Goal: Task Accomplishment & Management: Use online tool/utility

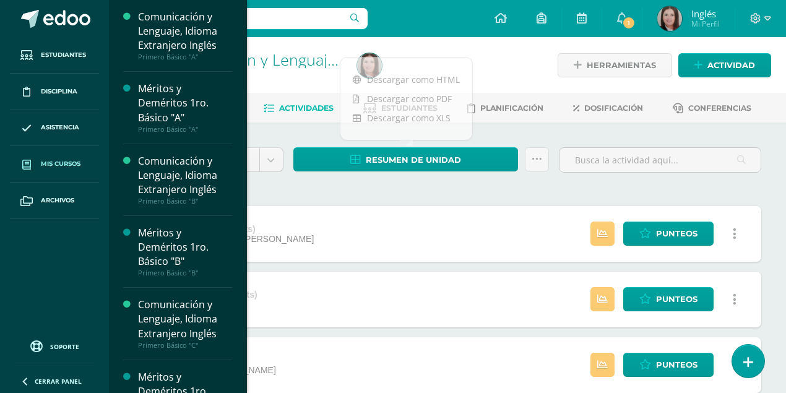
click at [58, 166] on span "Mis cursos" at bounding box center [61, 164] width 40 height 10
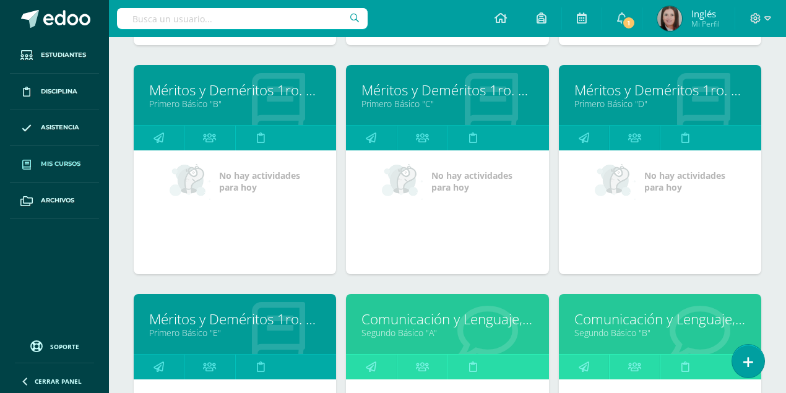
scroll to position [742, 0]
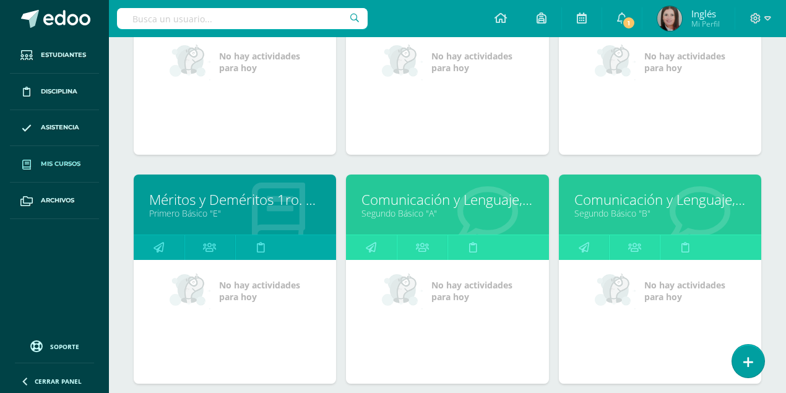
drag, startPoint x: 397, startPoint y: 200, endPoint x: 387, endPoint y: 203, distance: 10.4
click at [397, 200] on link "Comunicación y Lenguaje, Idioma Extranjero Inglés" at bounding box center [446, 199] width 171 height 19
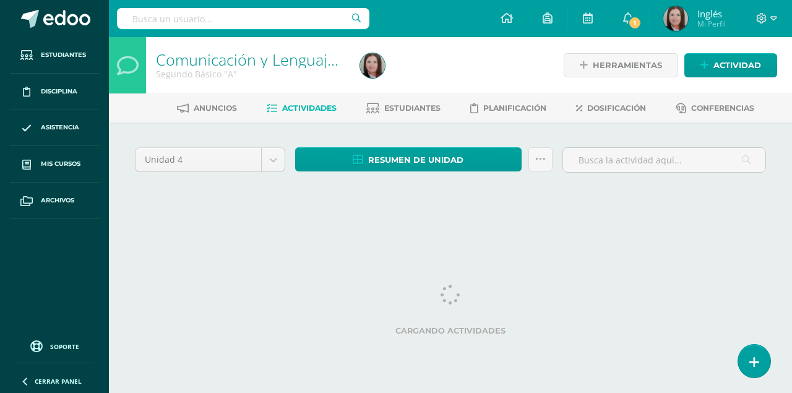
click at [241, 14] on input "text" at bounding box center [243, 18] width 252 height 21
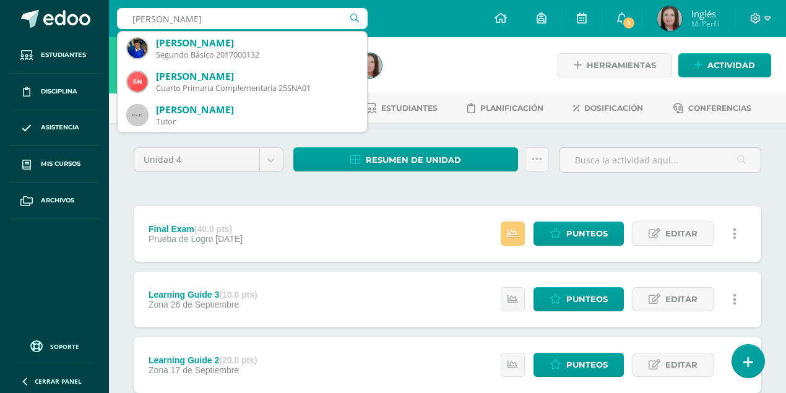
type input "santiago nicolas Romero"
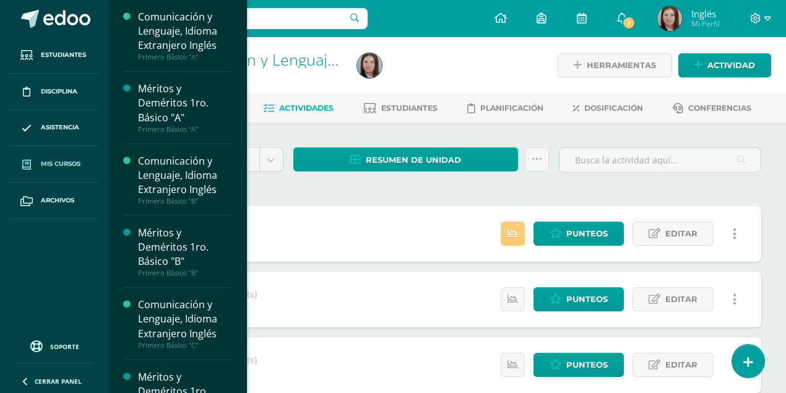
click at [41, 162] on span "Mis cursos" at bounding box center [61, 164] width 40 height 10
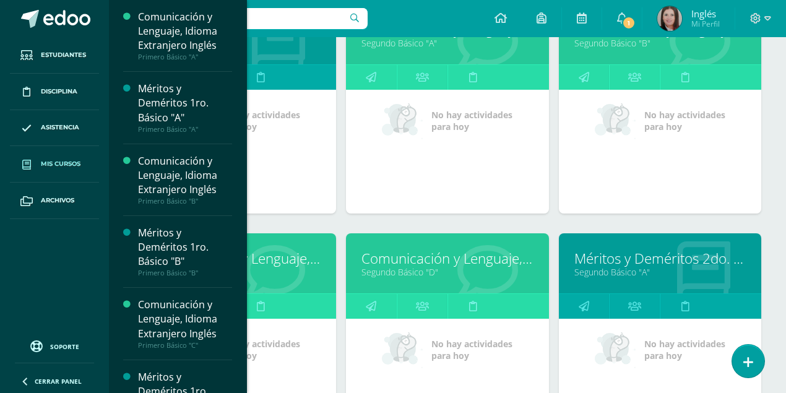
scroll to position [969, 0]
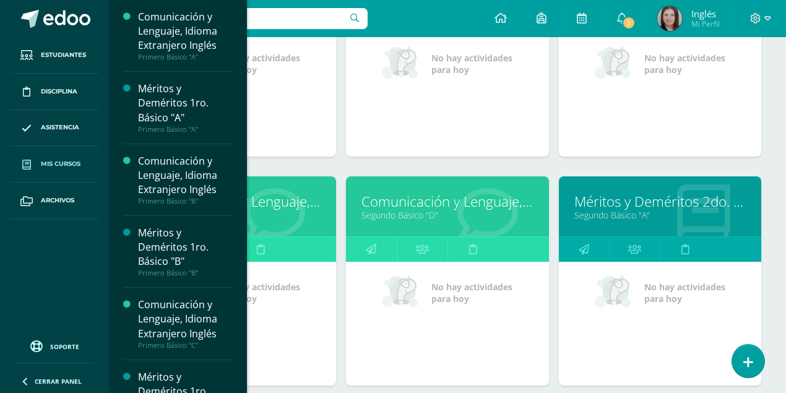
click at [599, 203] on link "Méritos y Deméritos 2do. Básico "A"" at bounding box center [659, 201] width 171 height 19
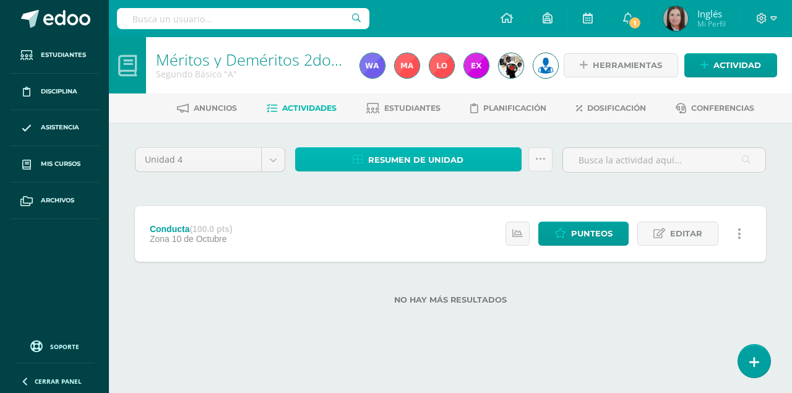
click at [438, 156] on span "Resumen de unidad" at bounding box center [415, 159] width 95 height 23
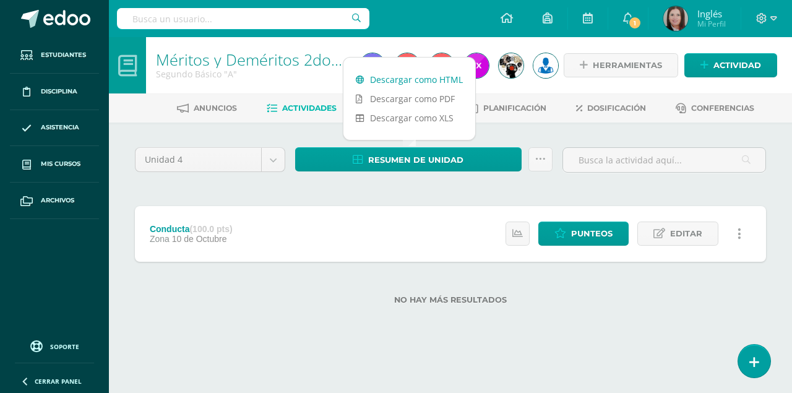
click at [440, 78] on link "Descargar como HTML" at bounding box center [409, 79] width 132 height 19
click at [346, 210] on div "Conducta (100.0 pts) Zona 10 de Octubre Estatus de Actividad: 0 Estudiantes sin…" at bounding box center [450, 234] width 631 height 56
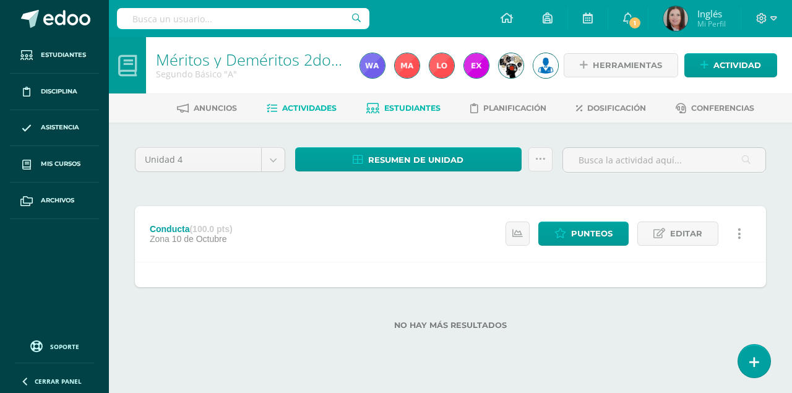
click at [400, 108] on span "Estudiantes" at bounding box center [412, 107] width 56 height 9
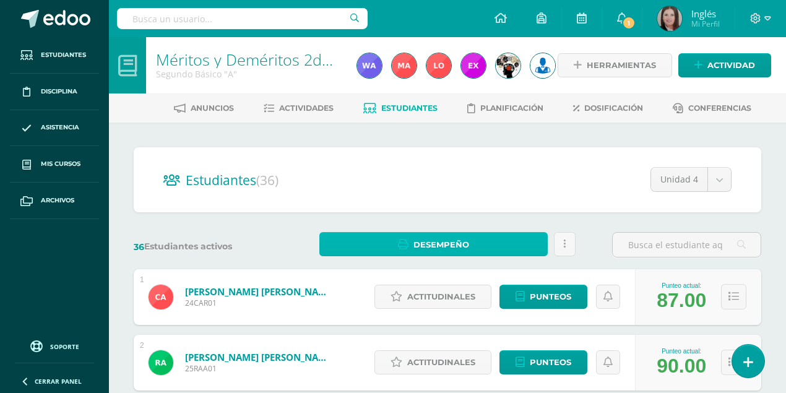
click at [457, 247] on span "Desempeño" at bounding box center [441, 244] width 56 height 23
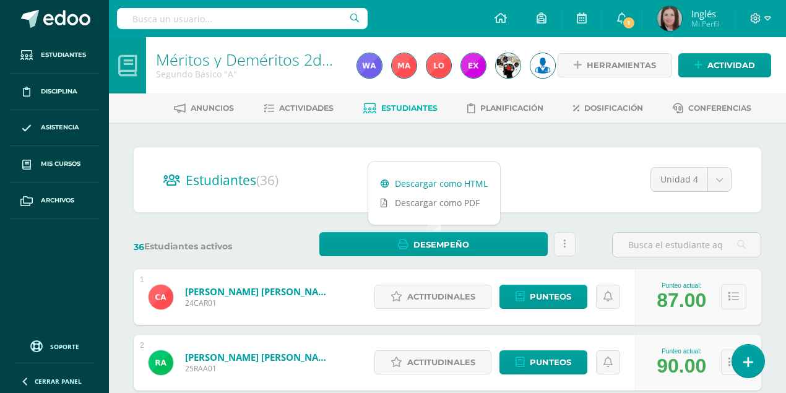
click at [448, 183] on link "Descargar como HTML" at bounding box center [434, 183] width 132 height 19
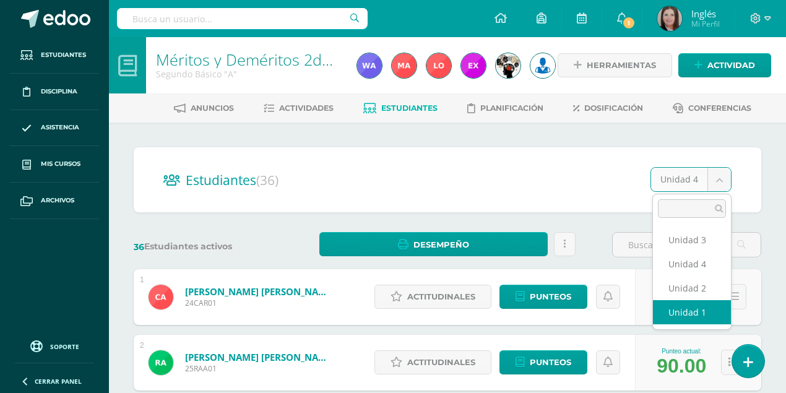
select select "/dashboard/teacher/section/3982/students/?unit=149773"
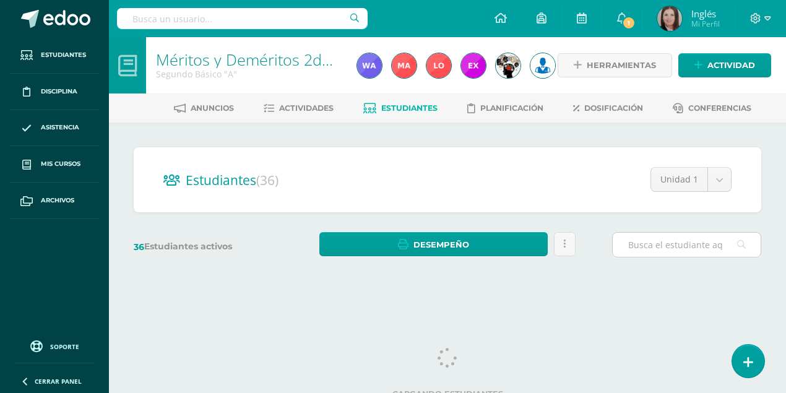
drag, startPoint x: 0, startPoint y: 0, endPoint x: 660, endPoint y: 246, distance: 704.0
click at [660, 246] on input "text" at bounding box center [686, 245] width 148 height 24
type input "[PERSON_NAME]"
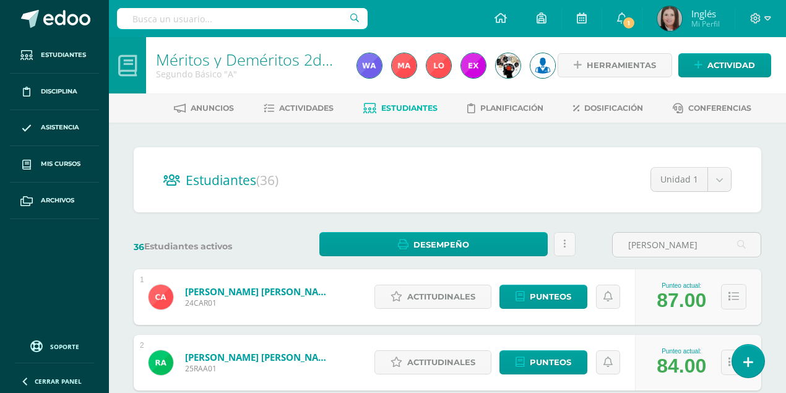
drag, startPoint x: 668, startPoint y: 249, endPoint x: 600, endPoint y: 250, distance: 68.1
click at [600, 250] on div "36 Estudiantes activos Desempeño Descargar como HTML Descargar como PDF Enviar …" at bounding box center [447, 244] width 637 height 25
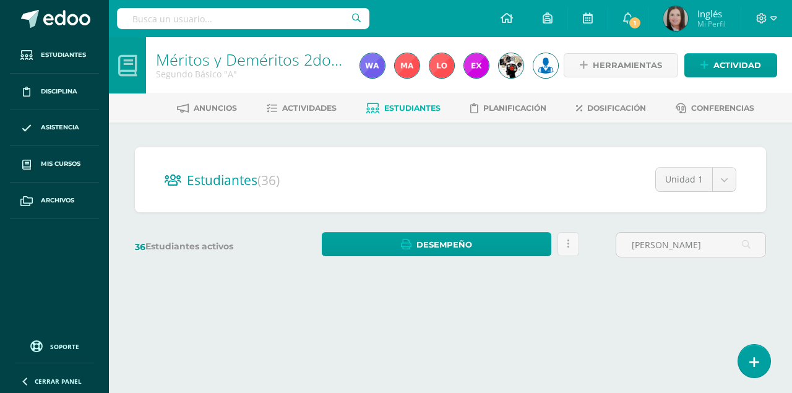
type input "[PERSON_NAME]"
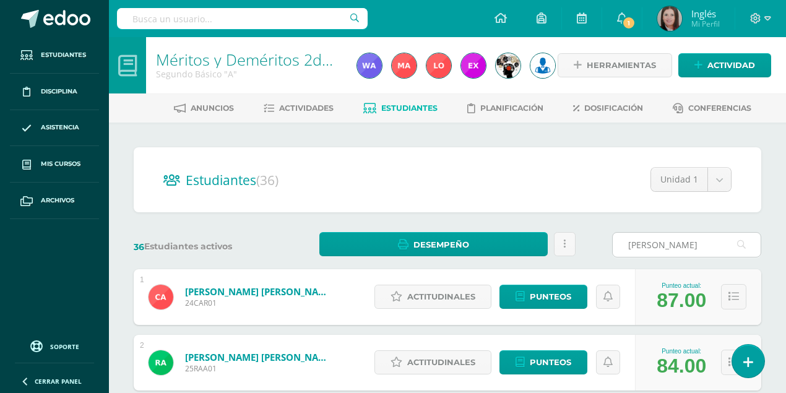
click at [677, 251] on input "[PERSON_NAME]" at bounding box center [686, 245] width 148 height 24
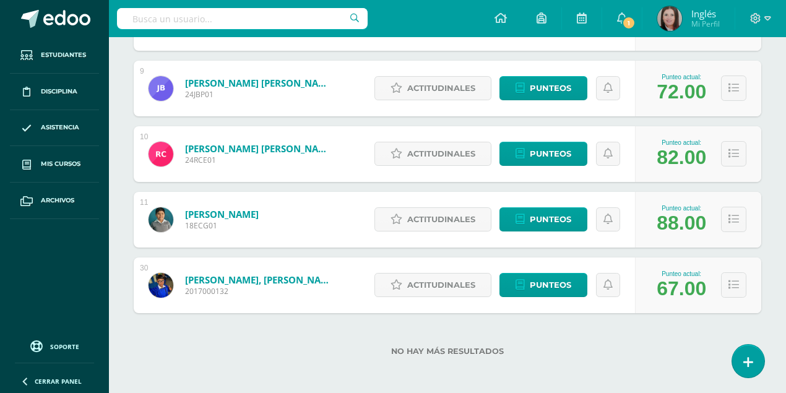
scroll to position [669, 0]
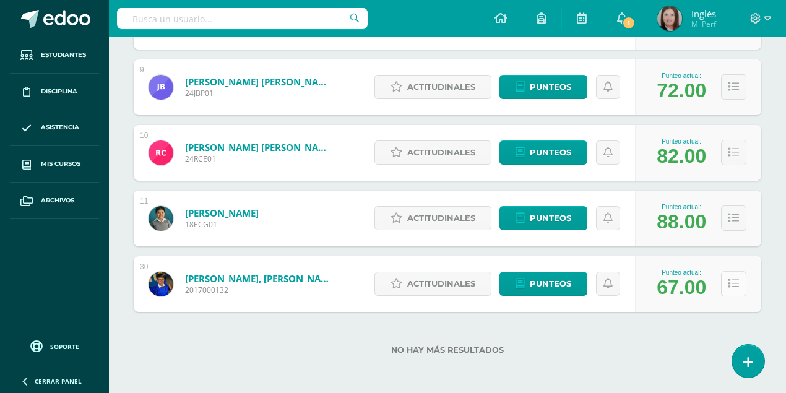
click at [736, 282] on icon at bounding box center [733, 283] width 11 height 11
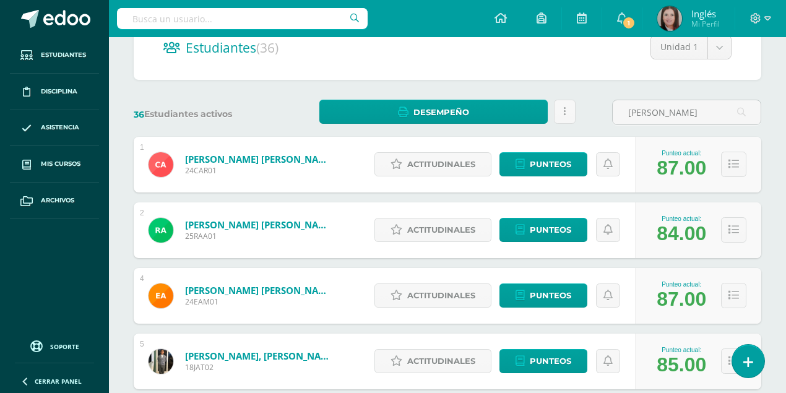
scroll to position [92, 0]
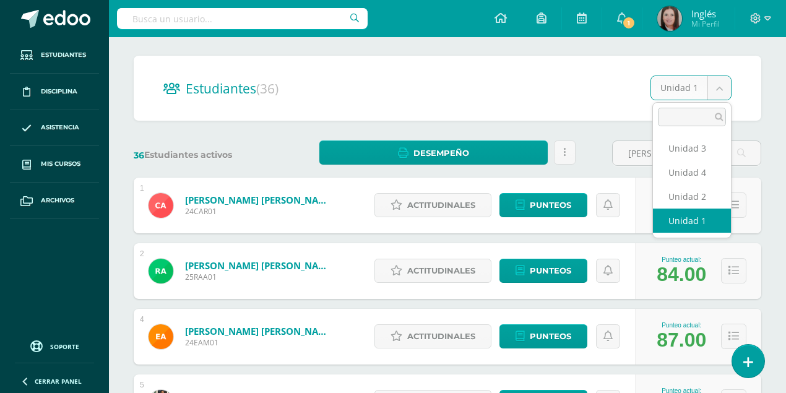
drag, startPoint x: 720, startPoint y: 89, endPoint x: 710, endPoint y: 98, distance: 14.0
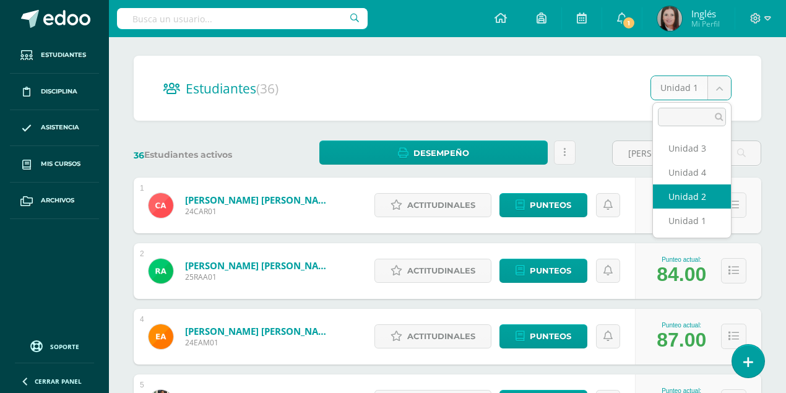
select select "/dashboard/teacher/section/3982/students/?unit=149776"
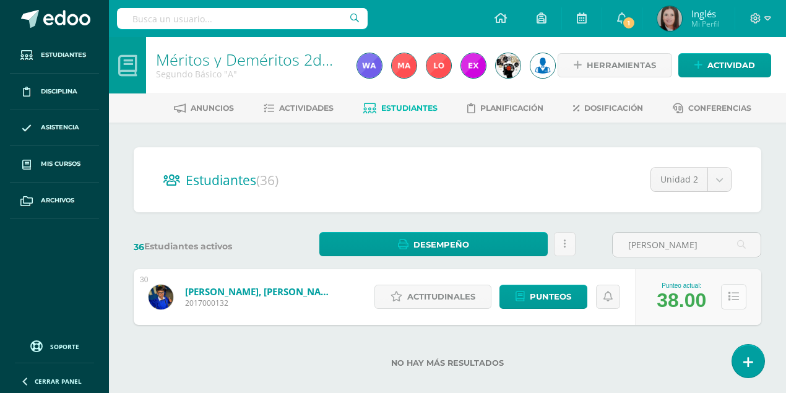
type input "Romero"
click at [736, 299] on icon at bounding box center [733, 296] width 11 height 11
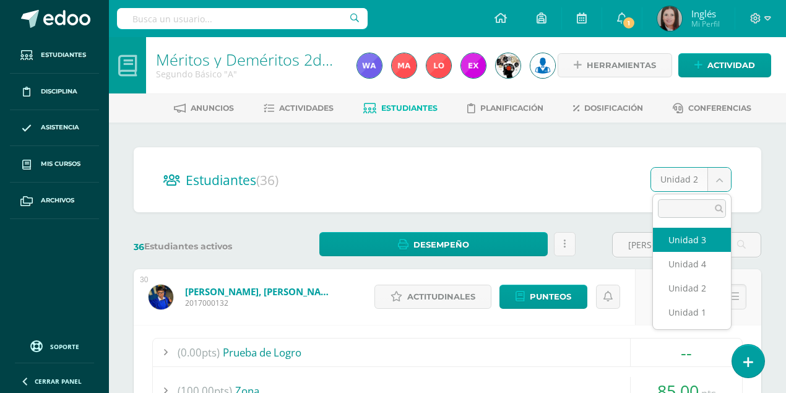
select select "/dashboard/teacher/section/3982/students/?unit=149777"
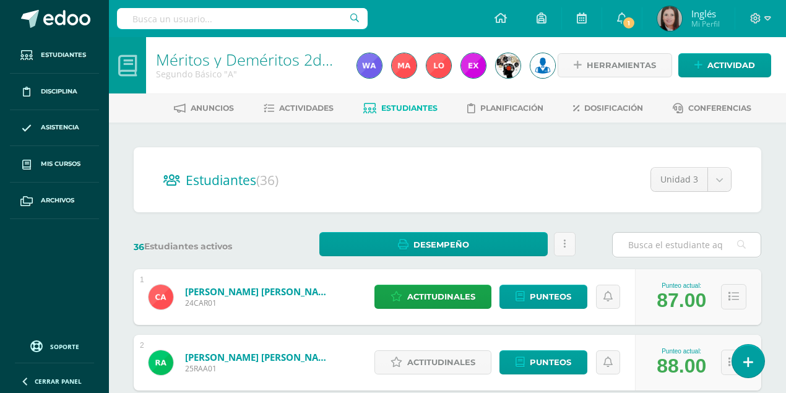
click at [637, 244] on input "text" at bounding box center [686, 245] width 148 height 24
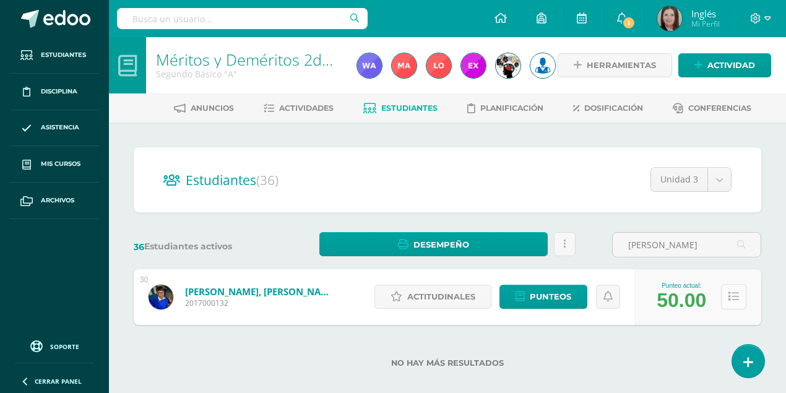
type input "[PERSON_NAME]"
click at [726, 300] on button at bounding box center [733, 296] width 25 height 25
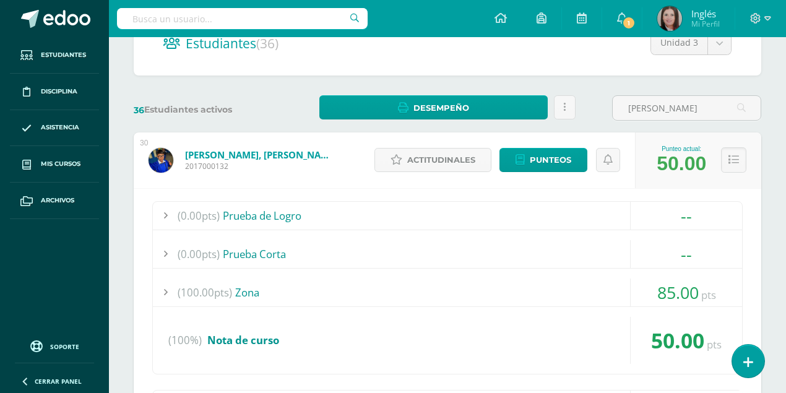
scroll to position [82, 0]
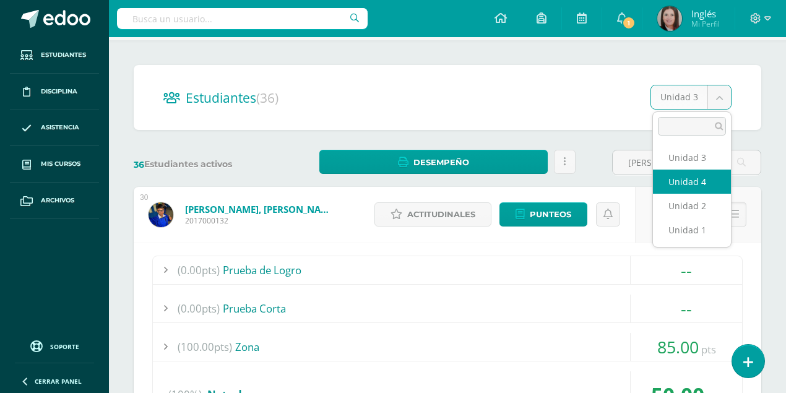
select select "/dashboard/teacher/section/3982/students/?unit=149778"
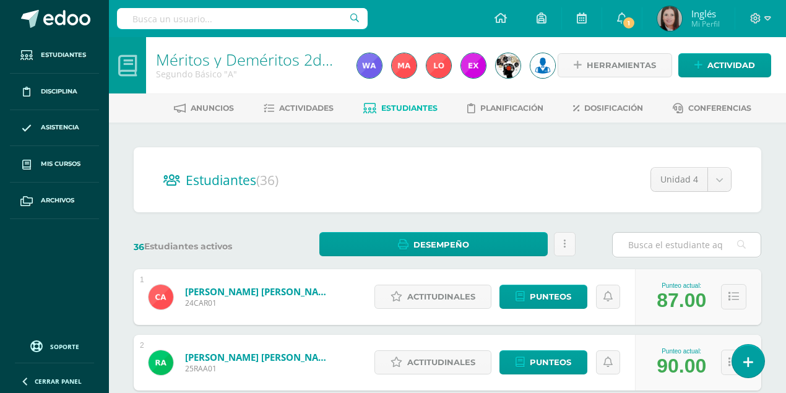
click at [656, 247] on input "text" at bounding box center [686, 245] width 148 height 24
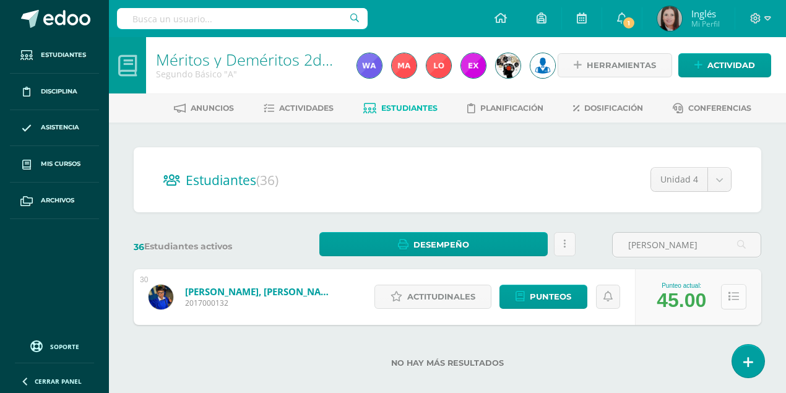
type input "Romero"
click at [734, 298] on icon at bounding box center [733, 296] width 11 height 11
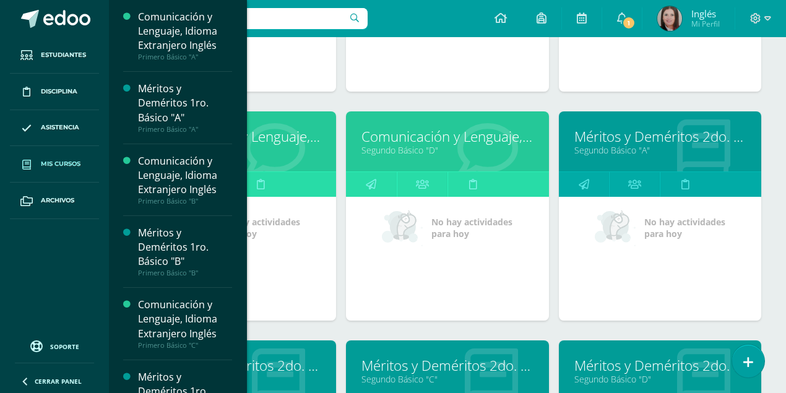
scroll to position [1114, 0]
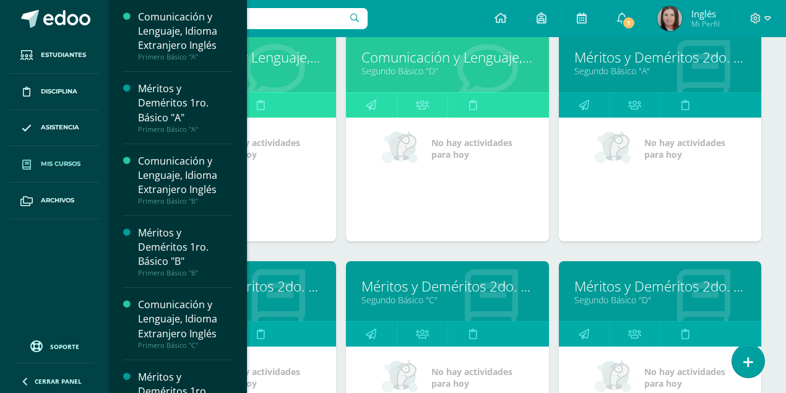
click at [358, 246] on div "Comunicación y Lenguaje, Idioma Extranjero Inglés Segundo Básico "D" No hay act…" at bounding box center [447, 146] width 212 height 229
click at [271, 285] on link "Méritos y Deméritos 2do. Básico "B"" at bounding box center [234, 286] width 171 height 19
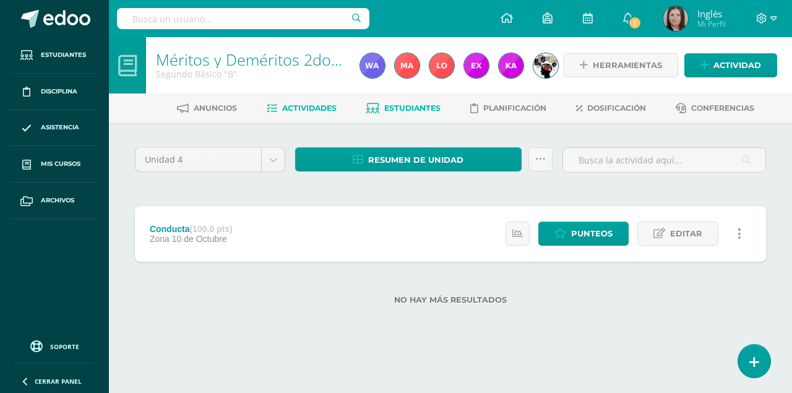
click at [414, 109] on span "Estudiantes" at bounding box center [412, 107] width 56 height 9
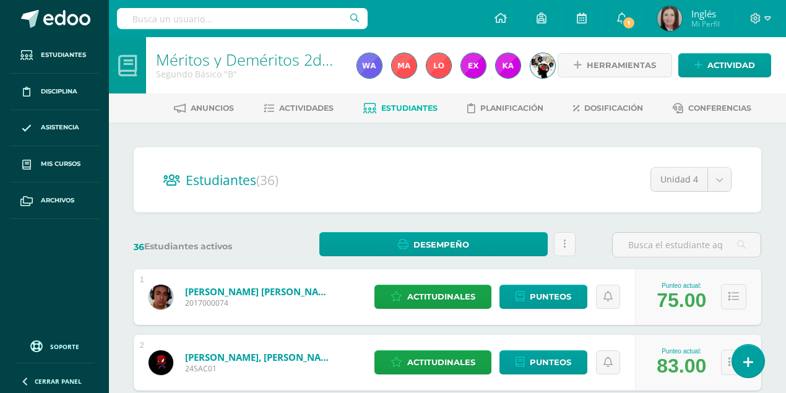
click at [496, 171] on h2 "Estudiantes (36)" at bounding box center [447, 179] width 568 height 25
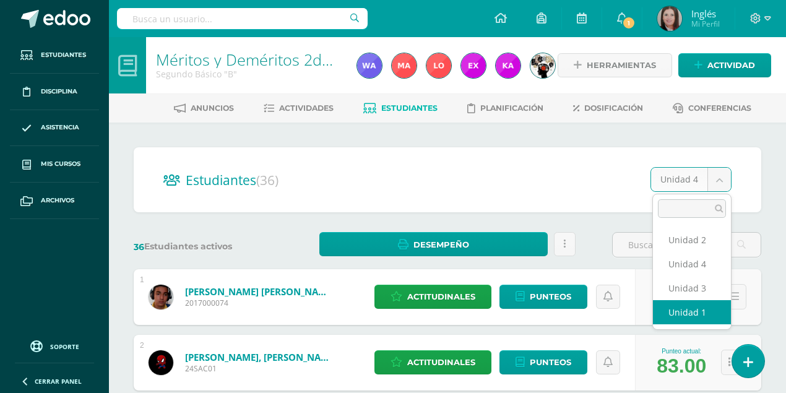
select select "/dashboard/teacher/section/3999/students/?unit=149892"
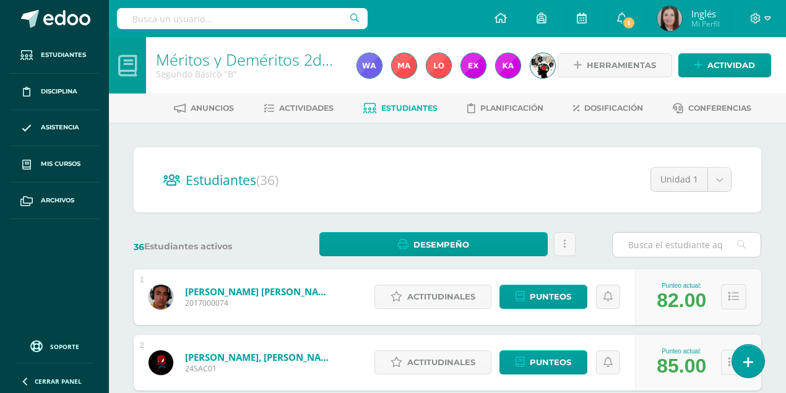
click at [631, 244] on input "text" at bounding box center [686, 245] width 148 height 24
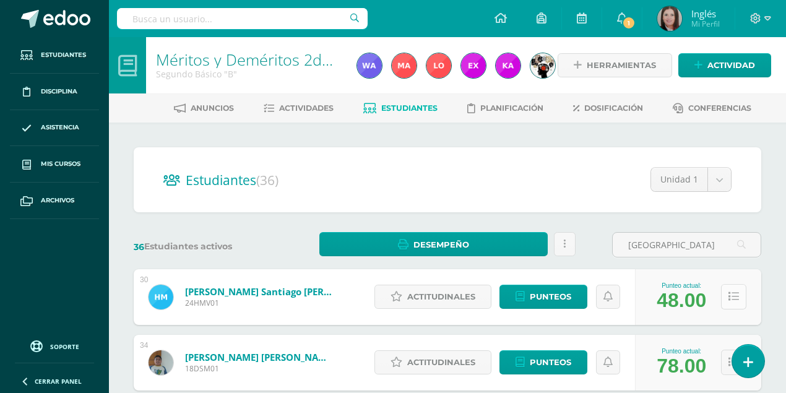
type input "[GEOGRAPHIC_DATA]"
click at [737, 296] on button at bounding box center [733, 296] width 25 height 25
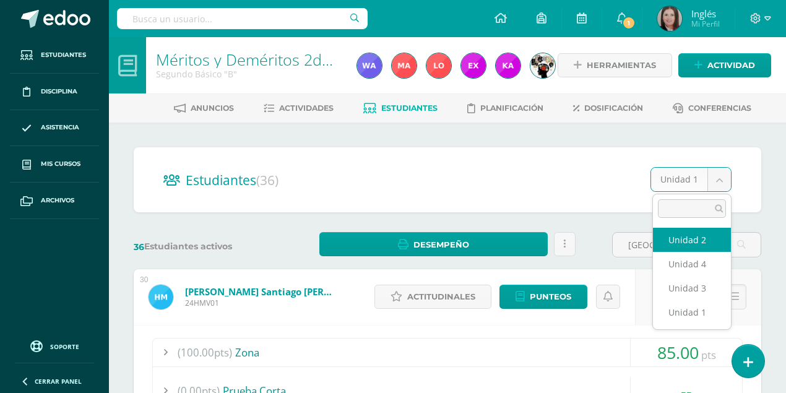
select select "/dashboard/teacher/section/3999/students/?unit=149895"
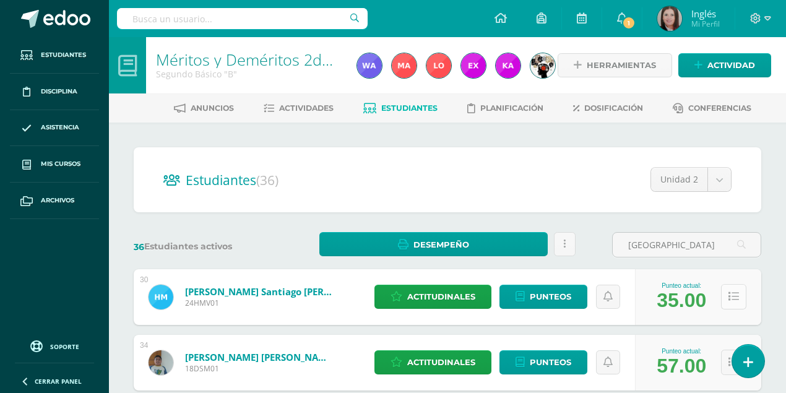
type input "[GEOGRAPHIC_DATA]"
click at [736, 295] on icon at bounding box center [733, 296] width 11 height 11
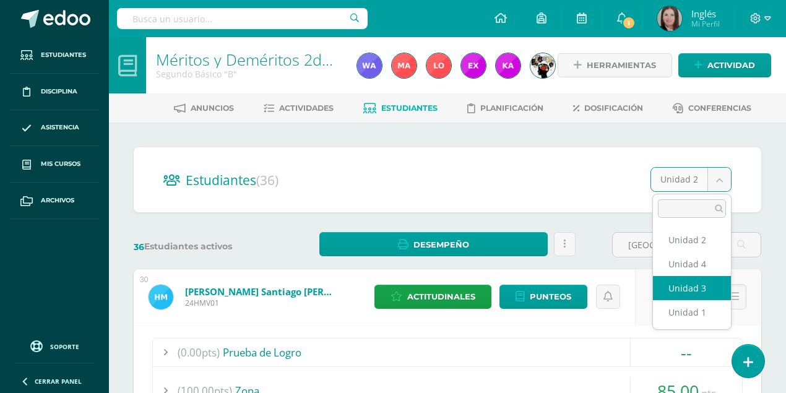
select select "/dashboard/teacher/section/3999/students/?unit=149896"
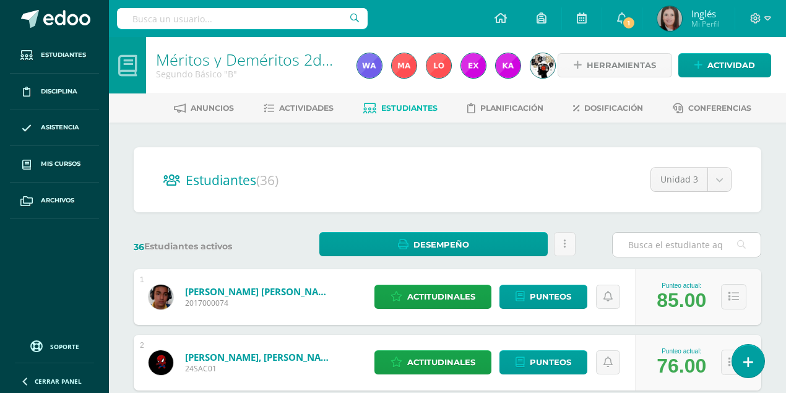
click at [626, 244] on input "text" at bounding box center [686, 245] width 148 height 24
type input "[GEOGRAPHIC_DATA]"
click at [680, 247] on input "[GEOGRAPHIC_DATA]" at bounding box center [686, 245] width 148 height 24
drag, startPoint x: 680, startPoint y: 247, endPoint x: 620, endPoint y: 255, distance: 60.5
click at [620, 255] on input "[GEOGRAPHIC_DATA]" at bounding box center [686, 245] width 148 height 24
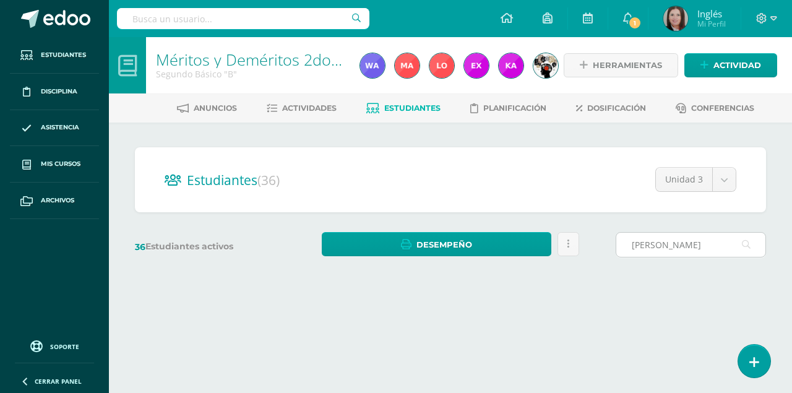
type input "[GEOGRAPHIC_DATA]"
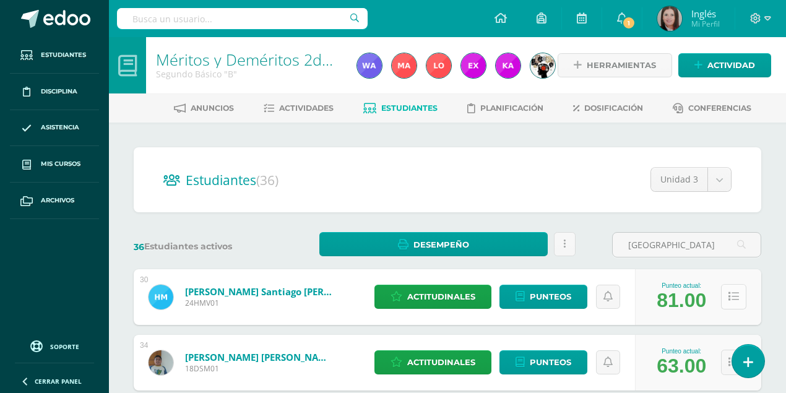
click at [736, 300] on icon at bounding box center [733, 296] width 11 height 11
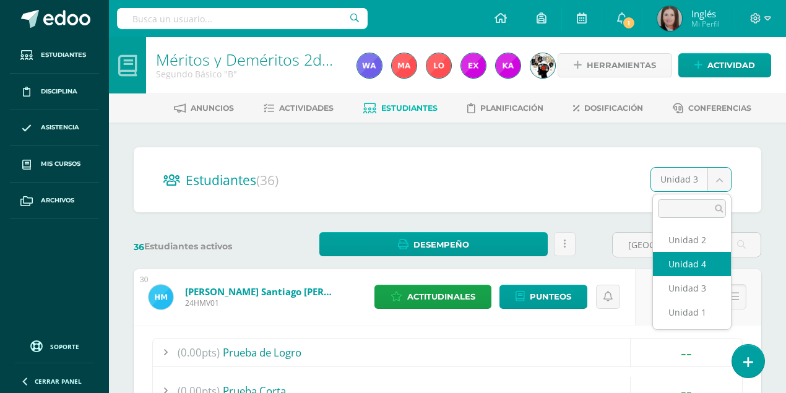
select select "/dashboard/teacher/section/3999/students/?unit=149897"
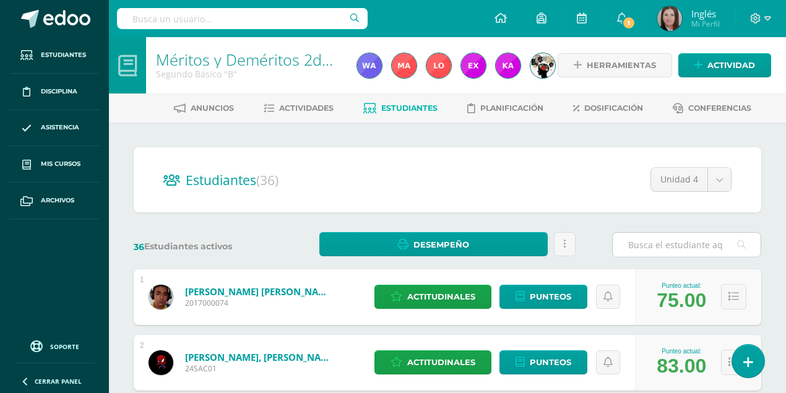
click at [651, 241] on input "text" at bounding box center [686, 245] width 148 height 24
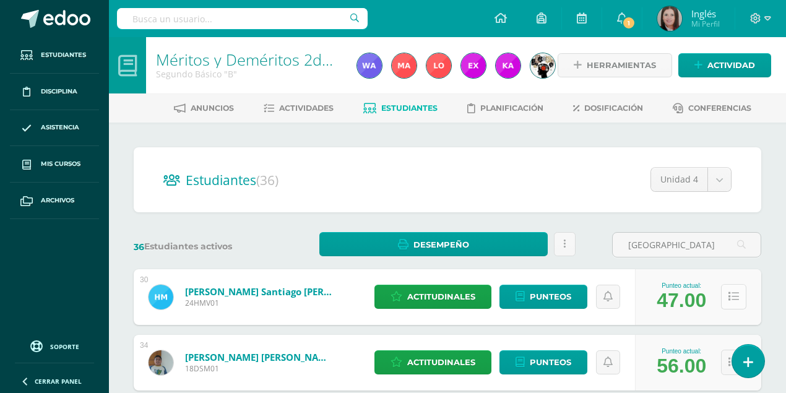
type input "[GEOGRAPHIC_DATA]"
click at [735, 298] on icon at bounding box center [733, 296] width 11 height 11
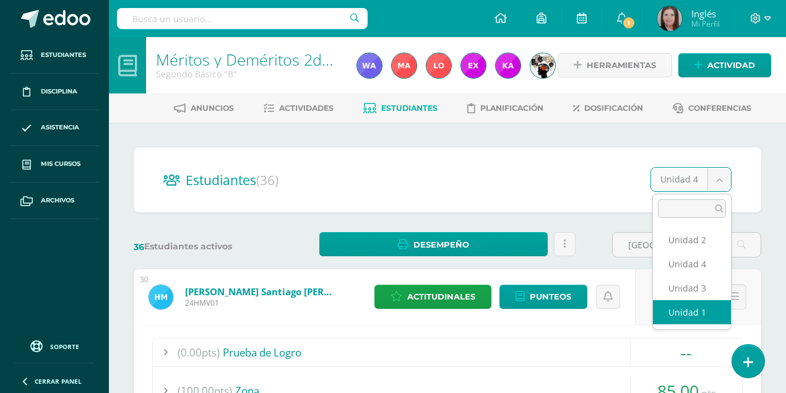
select select "/dashboard/teacher/section/3999/students/?unit=149892"
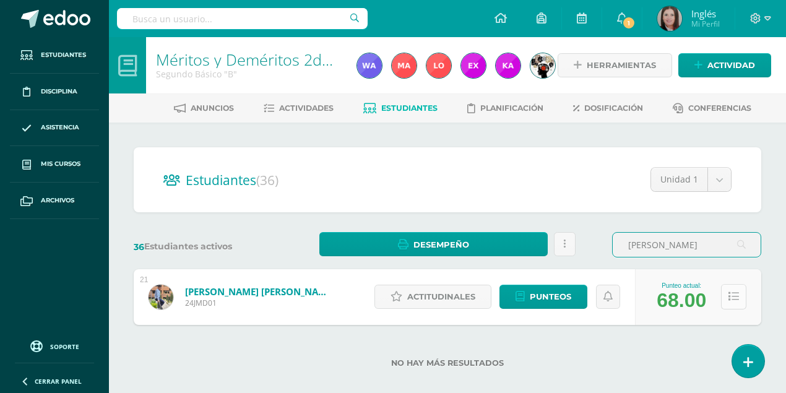
type input "mazariegos Donis"
click at [733, 296] on icon at bounding box center [733, 296] width 11 height 11
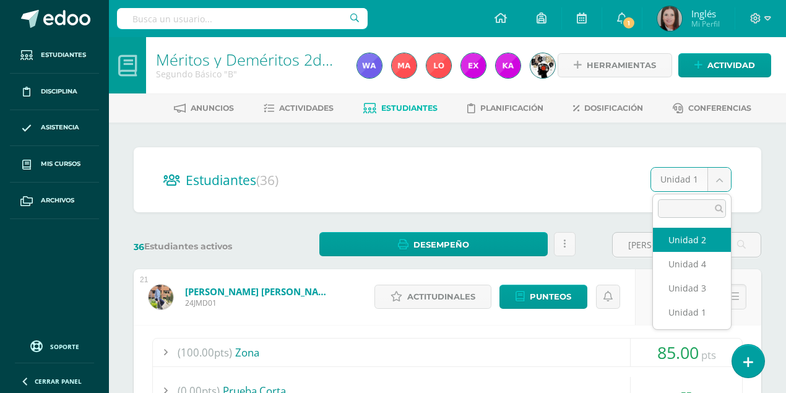
select select "/dashboard/teacher/section/3999/students/?unit=149895"
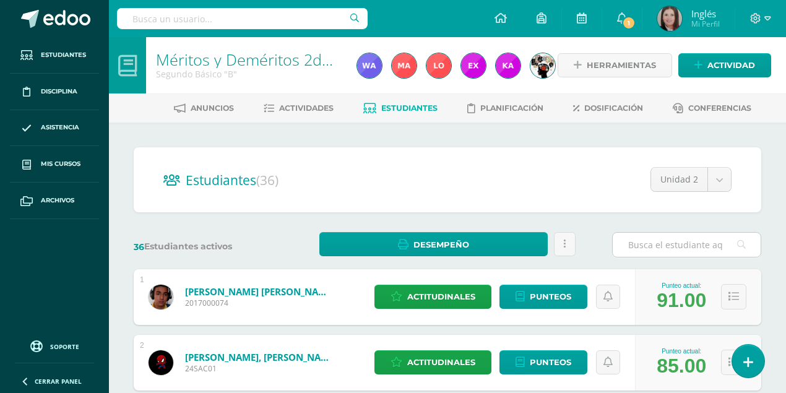
click at [632, 246] on input "text" at bounding box center [686, 245] width 148 height 24
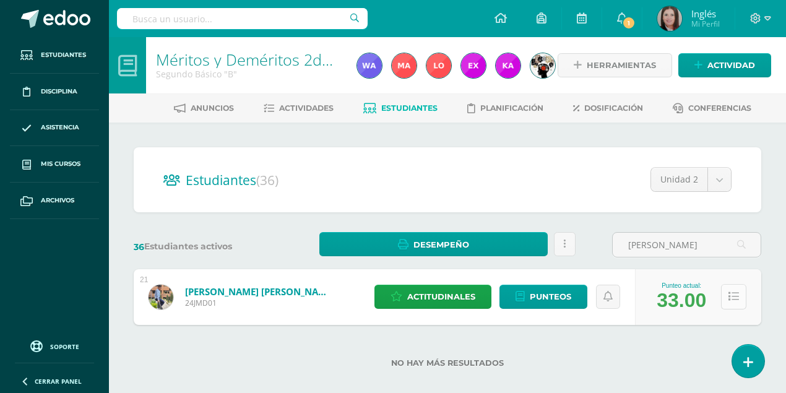
type input "[PERSON_NAME]"
click at [731, 294] on icon at bounding box center [733, 296] width 11 height 11
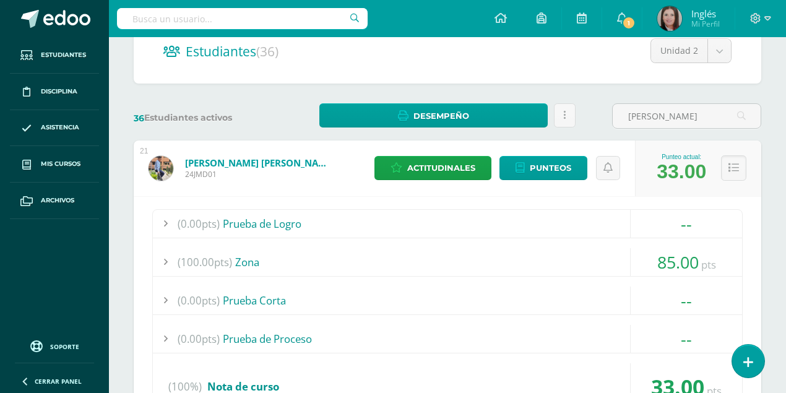
scroll to position [41, 0]
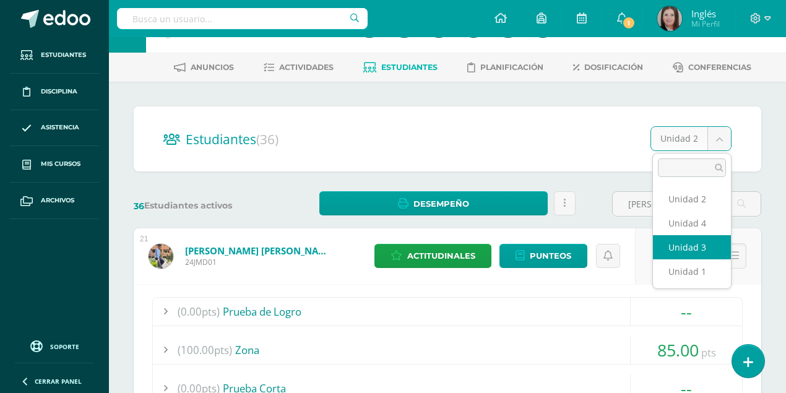
select select "/dashboard/teacher/section/3999/students/?unit=149896"
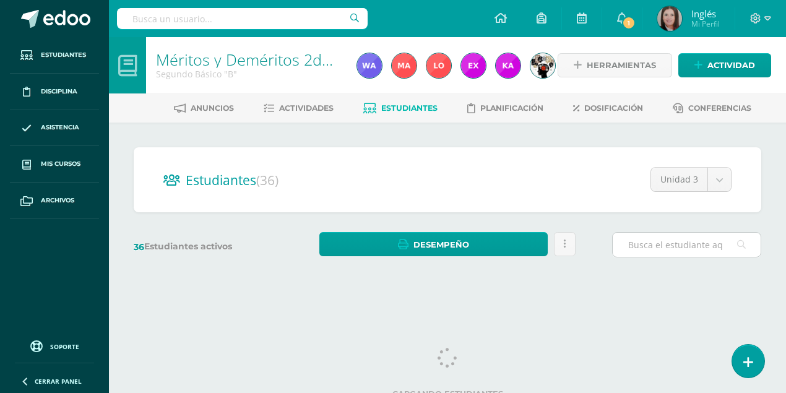
click at [669, 245] on input "text" at bounding box center [686, 245] width 148 height 24
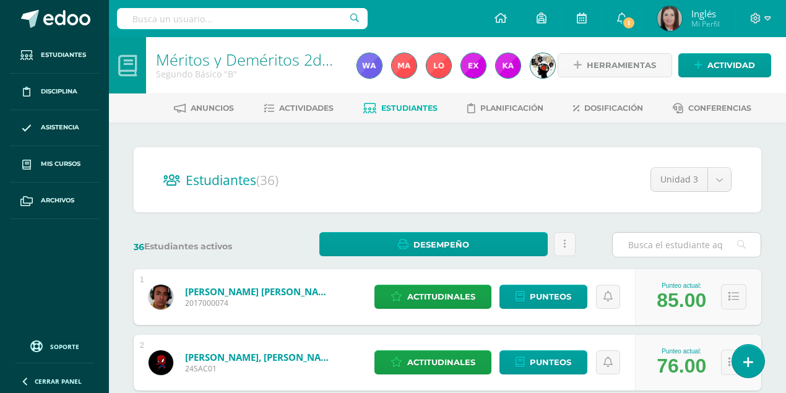
click at [632, 250] on input "text" at bounding box center [686, 245] width 148 height 24
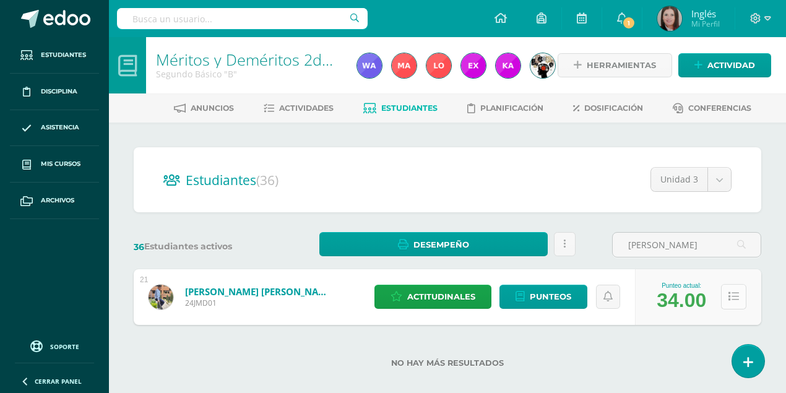
type input "[PERSON_NAME]"
click at [735, 299] on icon at bounding box center [733, 296] width 11 height 11
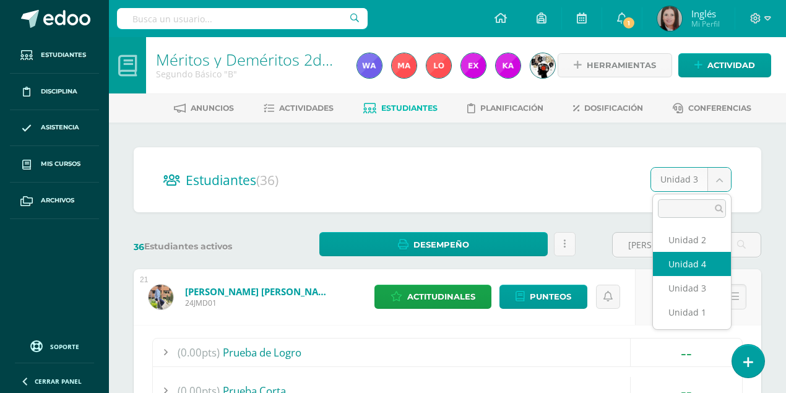
select select "/dashboard/teacher/section/3999/students/?unit=149897"
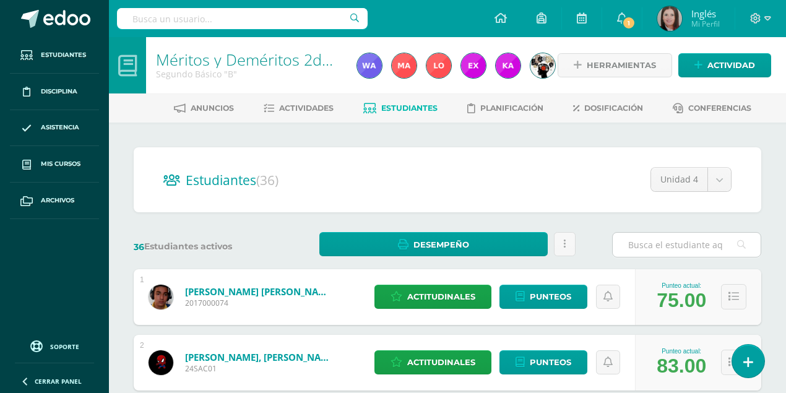
click at [633, 246] on input "text" at bounding box center [686, 245] width 148 height 24
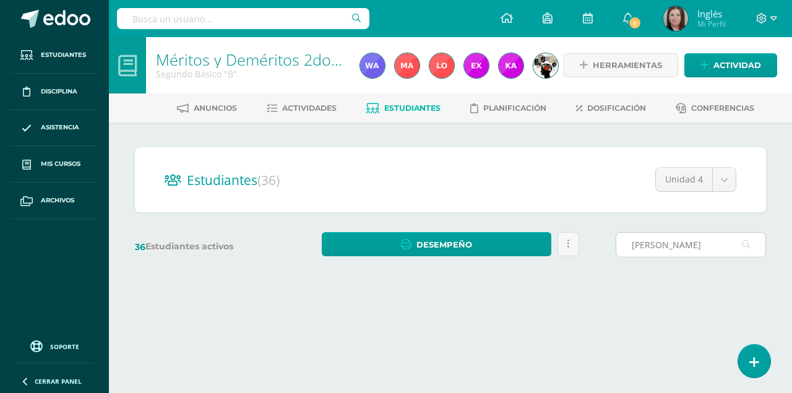
type input "Mazariegos"
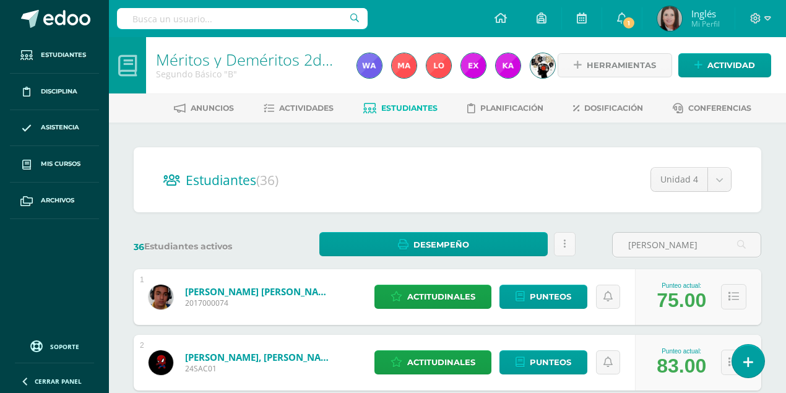
drag, startPoint x: 678, startPoint y: 244, endPoint x: 622, endPoint y: 257, distance: 57.2
type input "Mazariegos"
click at [687, 247] on input "Mazariegos" at bounding box center [686, 245] width 148 height 24
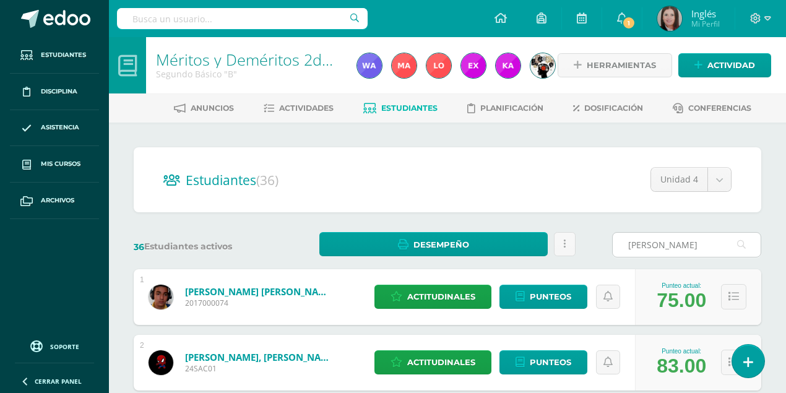
click at [687, 247] on input "Mazariegos" at bounding box center [686, 245] width 148 height 24
click at [629, 247] on input "text" at bounding box center [686, 245] width 148 height 24
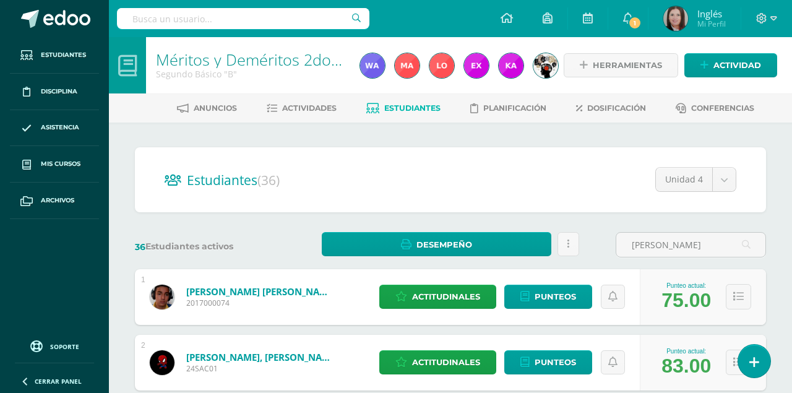
type input "Mazariegos"
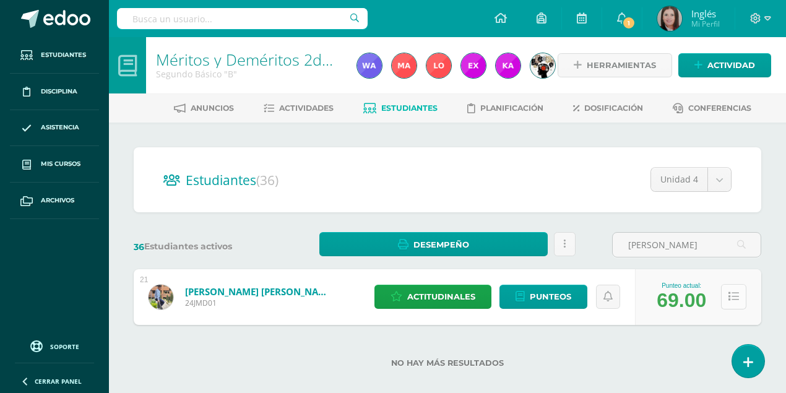
click at [729, 295] on icon at bounding box center [733, 296] width 11 height 11
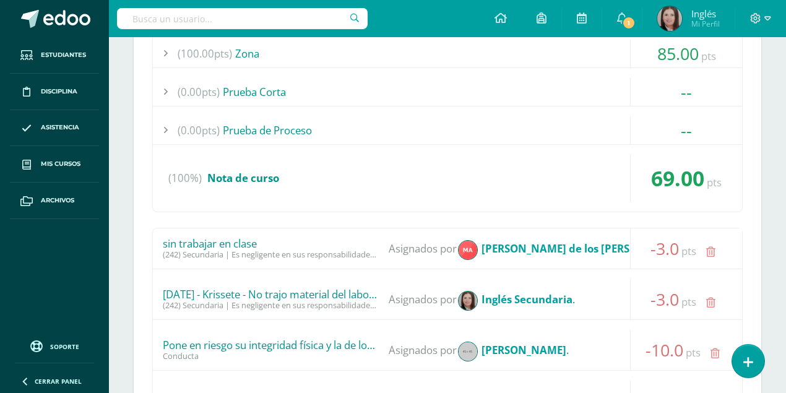
scroll to position [288, 0]
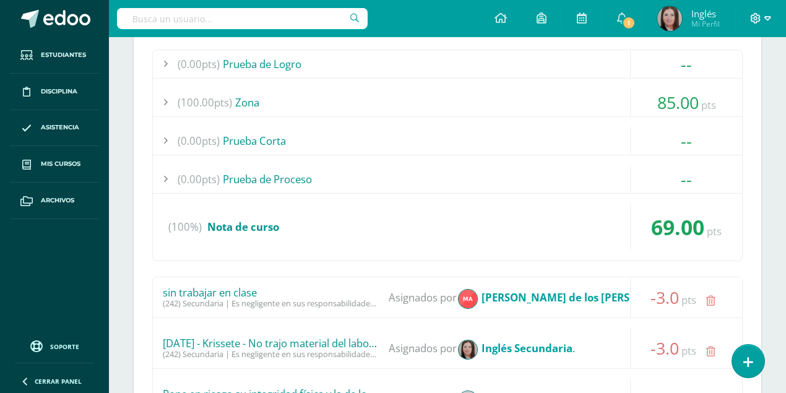
click at [758, 16] on span at bounding box center [760, 19] width 21 height 14
click at [735, 80] on span "Cerrar sesión" at bounding box center [728, 85] width 56 height 12
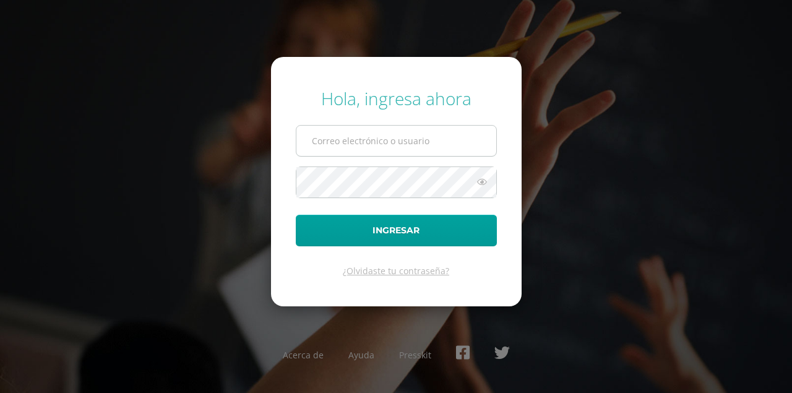
click at [402, 144] on input "text" at bounding box center [396, 141] width 200 height 30
type input "[EMAIL_ADDRESS][DOMAIN_NAME]"
click at [296, 215] on button "Ingresar" at bounding box center [396, 231] width 201 height 32
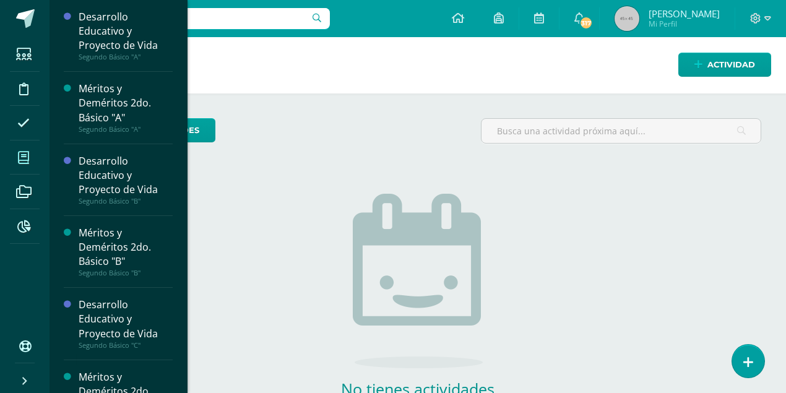
click at [24, 161] on icon at bounding box center [23, 158] width 11 height 12
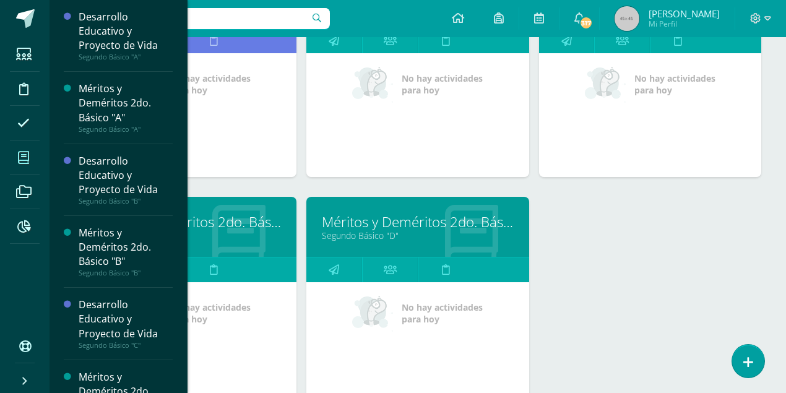
scroll to position [495, 0]
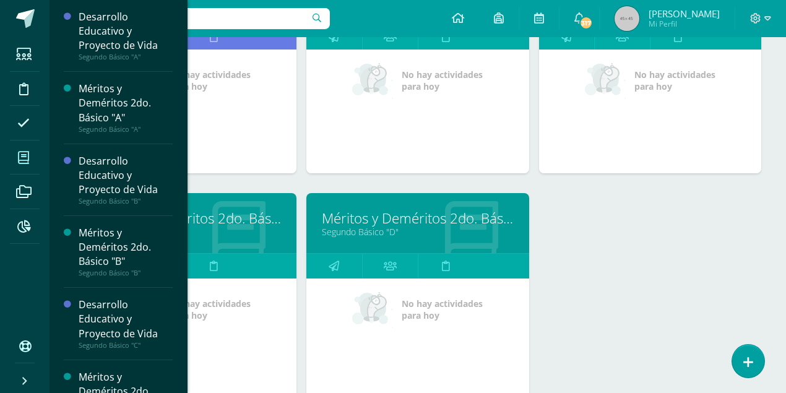
click at [376, 215] on link "Méritos y Deméritos 2do. Básico "D"" at bounding box center [417, 217] width 191 height 19
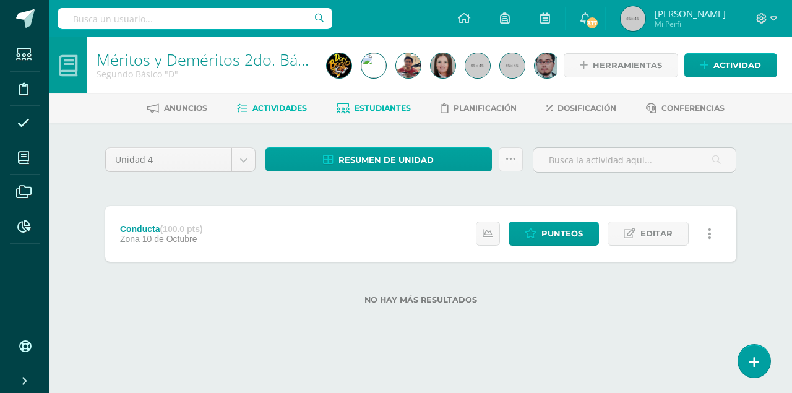
click at [355, 109] on span "Estudiantes" at bounding box center [383, 107] width 56 height 9
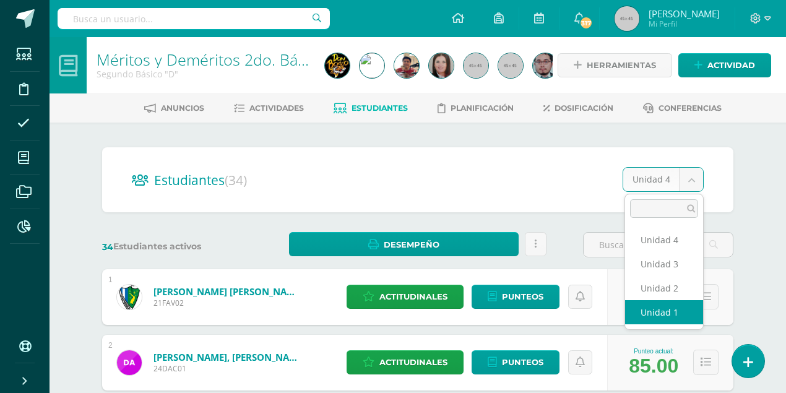
select select "/dashboard/teacher/section/4034/students/?unit=150137"
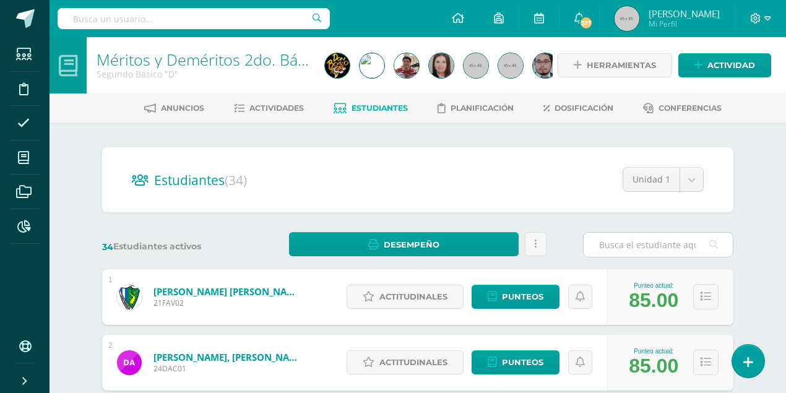
click at [643, 247] on input "text" at bounding box center [657, 245] width 149 height 24
type input "g"
type input "[PERSON_NAME]"
click at [700, 294] on button at bounding box center [705, 296] width 25 height 25
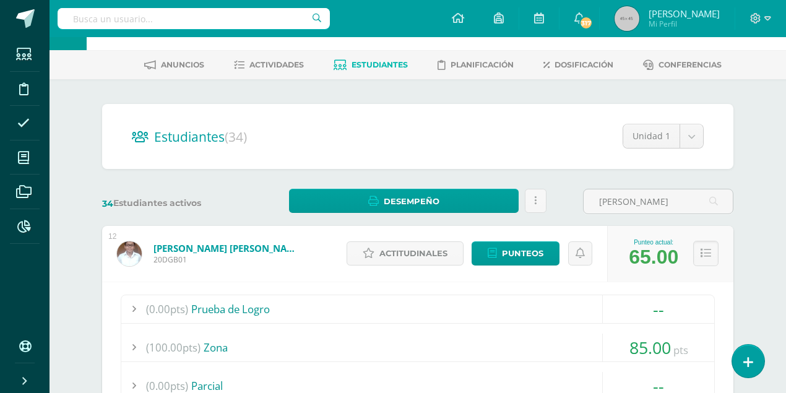
scroll to position [41, 0]
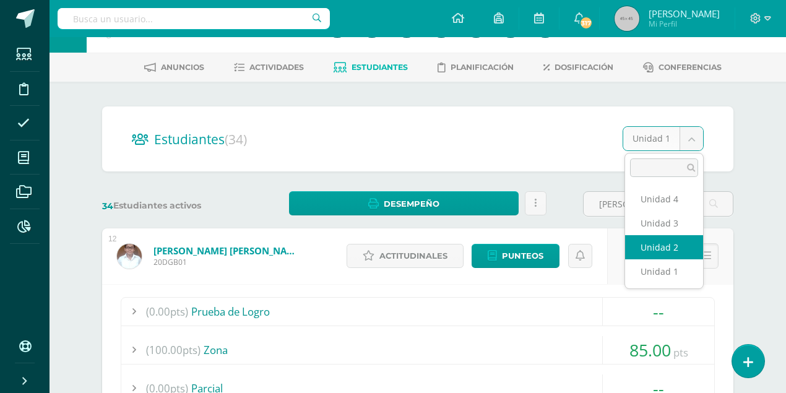
select select "/dashboard/teacher/section/4034/students/?unit=150140"
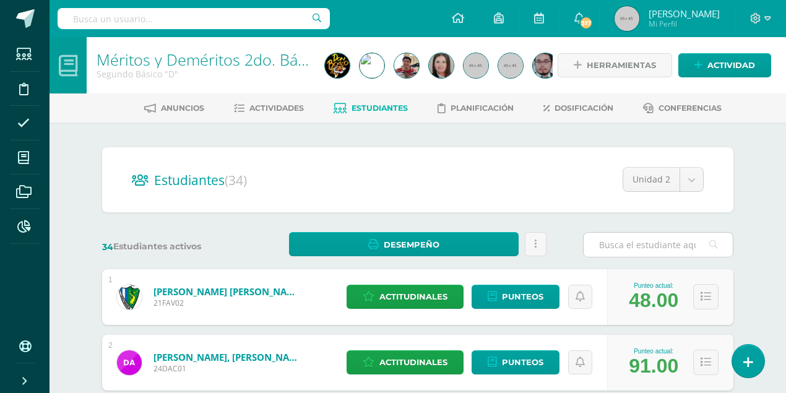
click at [643, 247] on input "text" at bounding box center [657, 245] width 149 height 24
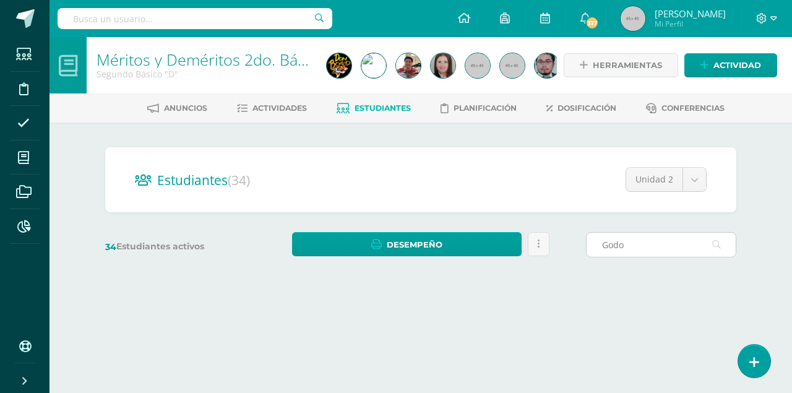
type input "[PERSON_NAME]"
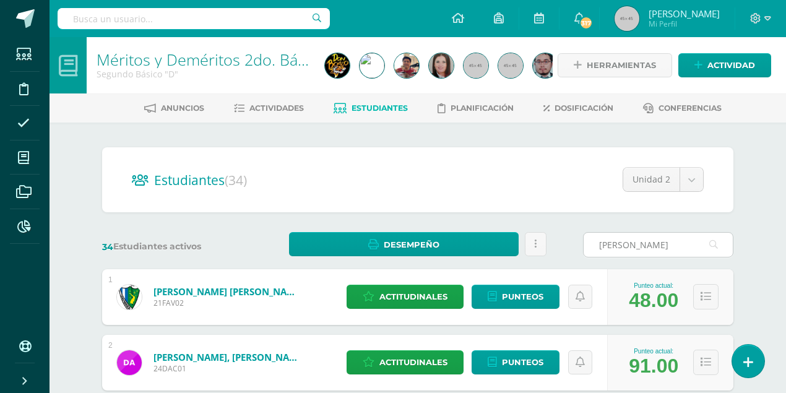
click at [640, 246] on input "[PERSON_NAME]" at bounding box center [657, 245] width 149 height 24
drag, startPoint x: 640, startPoint y: 246, endPoint x: 583, endPoint y: 248, distance: 57.6
click at [583, 248] on input "[PERSON_NAME]" at bounding box center [657, 245] width 149 height 24
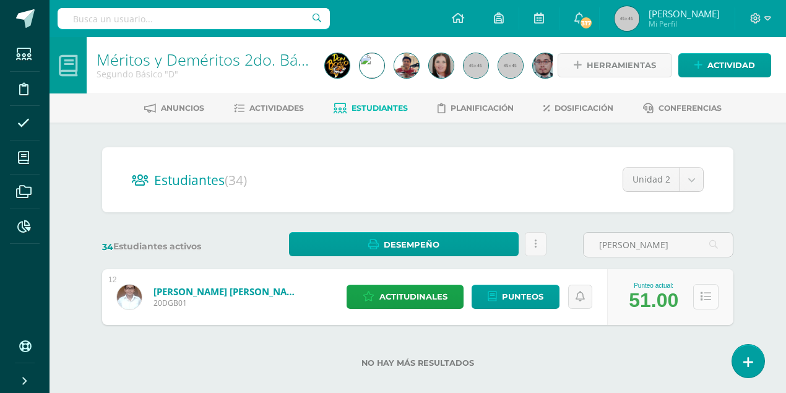
type input "[PERSON_NAME]"
click at [702, 296] on icon at bounding box center [705, 296] width 11 height 11
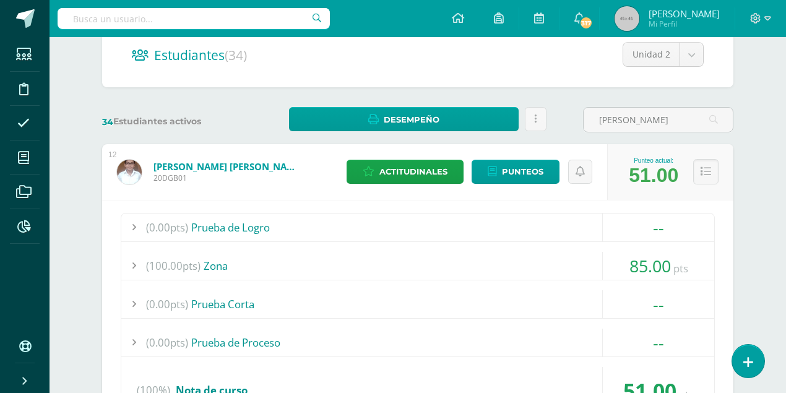
scroll to position [40, 0]
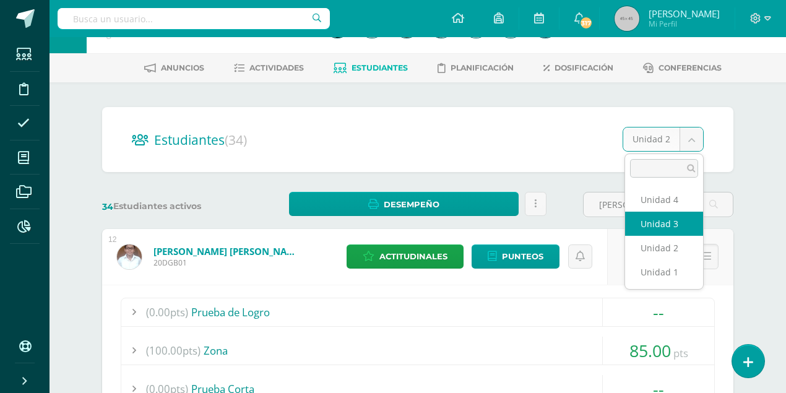
select select "/dashboard/teacher/section/4034/students/?unit=150141"
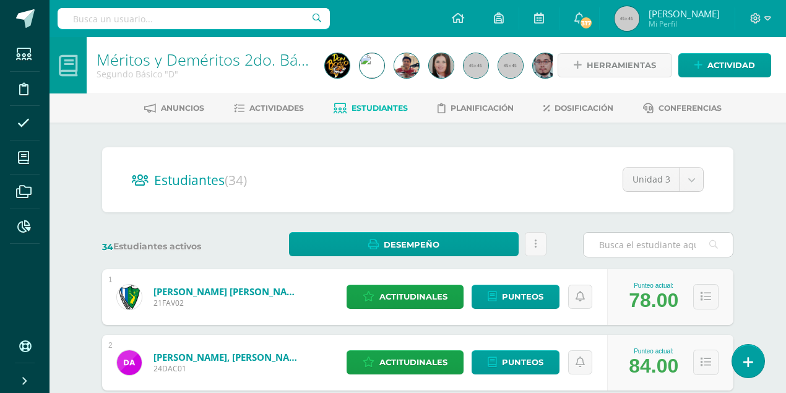
drag, startPoint x: 600, startPoint y: 245, endPoint x: 590, endPoint y: 249, distance: 10.6
click at [599, 245] on input "text" at bounding box center [657, 245] width 149 height 24
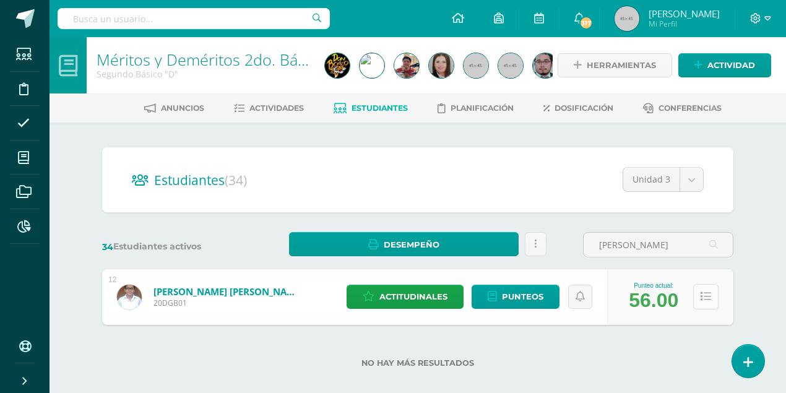
type input "[PERSON_NAME]"
click at [701, 297] on icon at bounding box center [705, 296] width 11 height 11
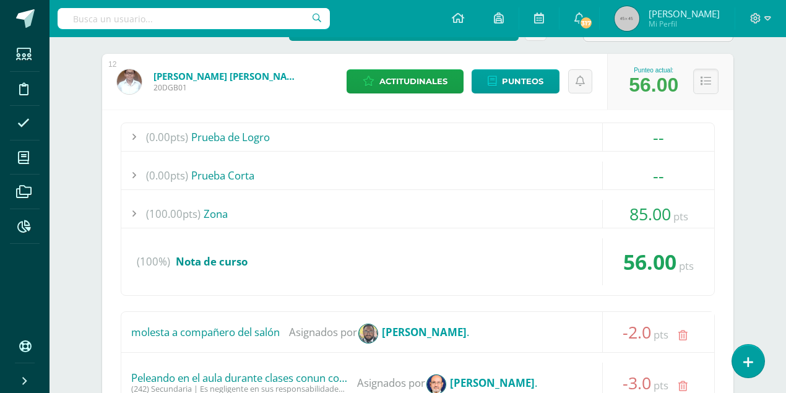
scroll to position [126, 0]
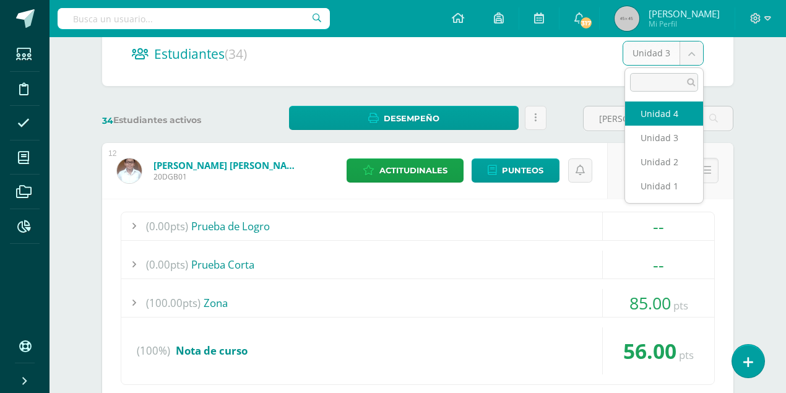
select select "/dashboard/teacher/section/4034/students/?unit=150142"
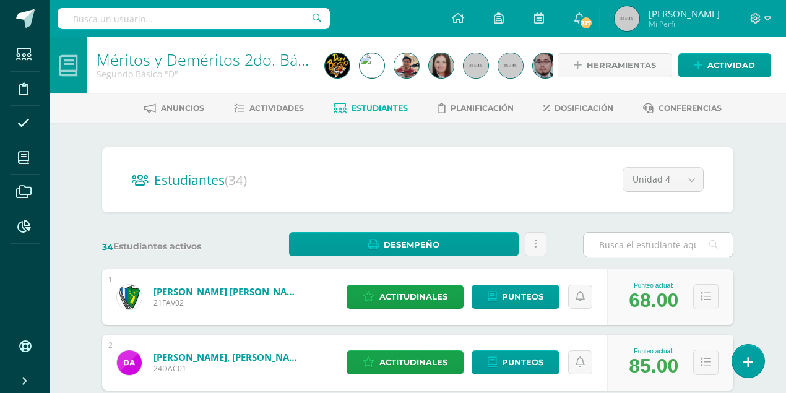
click at [613, 245] on input "text" at bounding box center [657, 245] width 149 height 24
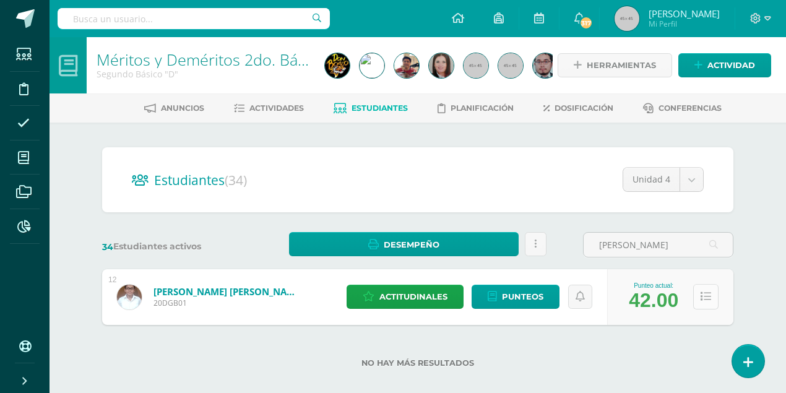
type input "[PERSON_NAME]"
click at [702, 295] on icon at bounding box center [705, 296] width 11 height 11
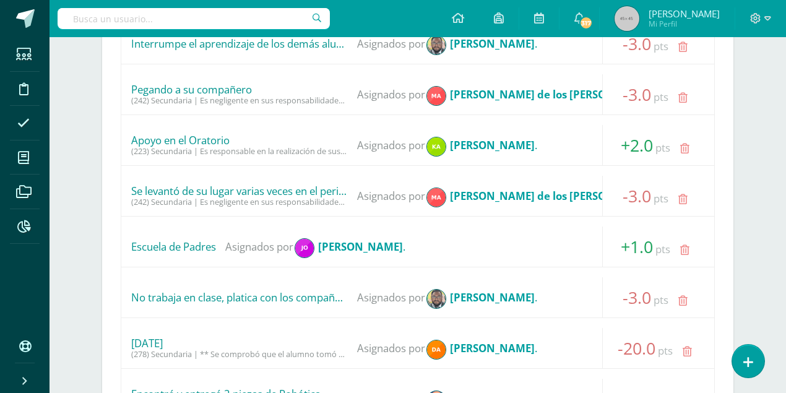
scroll to position [701, 0]
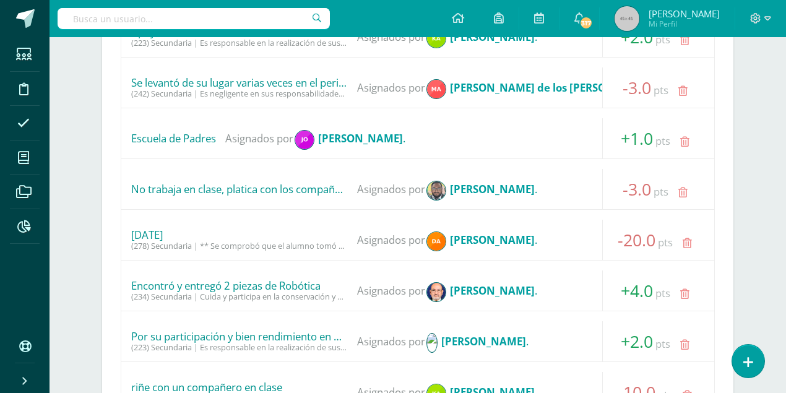
click at [282, 241] on div "(278) Secundaria | ** Se comprobó que el alumno tomó o sustrajo objetos que no …" at bounding box center [239, 245] width 217 height 9
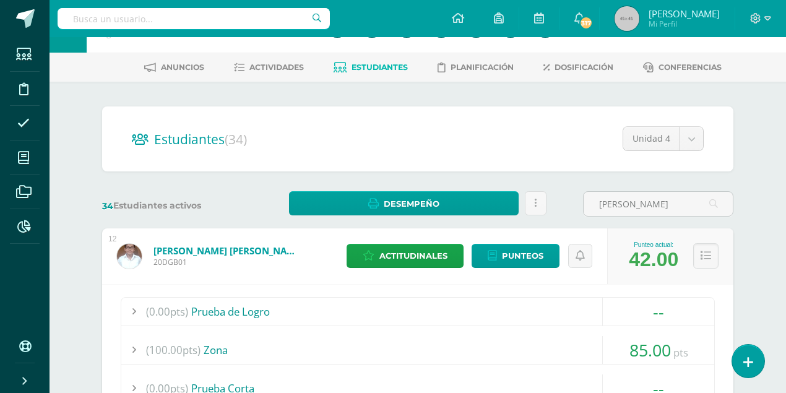
scroll to position [0, 0]
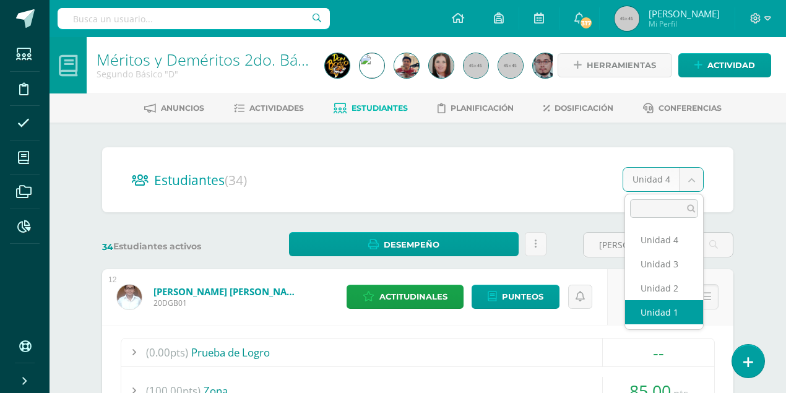
select select "/dashboard/teacher/section/4034/students/?unit=150137"
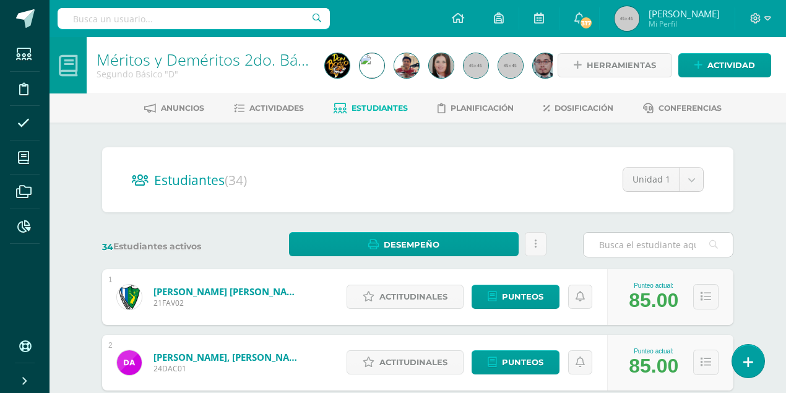
click at [598, 245] on input "text" at bounding box center [657, 245] width 149 height 24
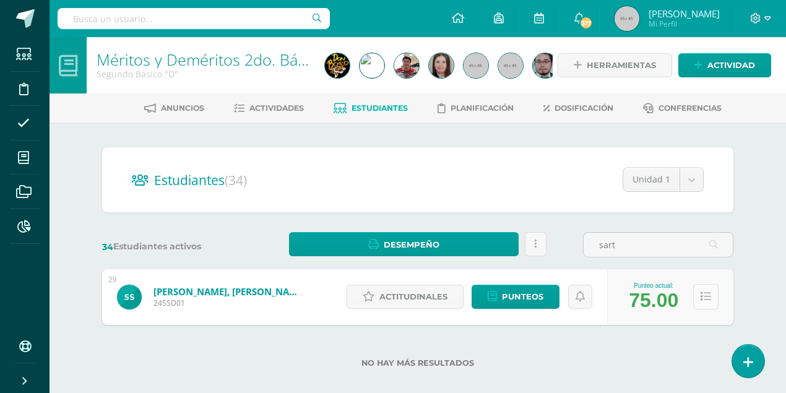
type input "sart"
click at [701, 290] on button at bounding box center [705, 296] width 25 height 25
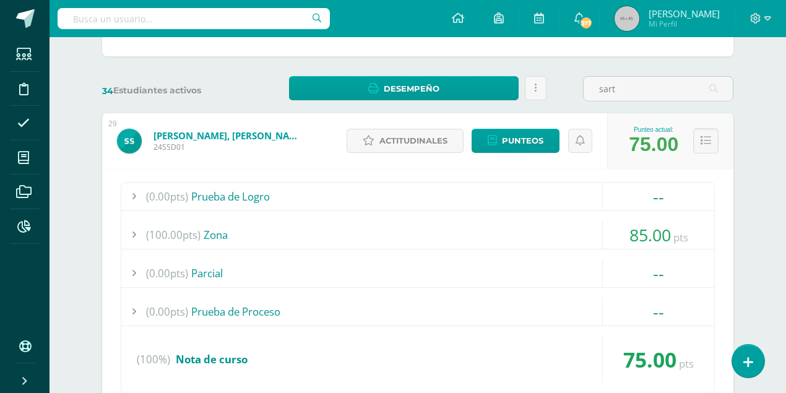
scroll to position [82, 0]
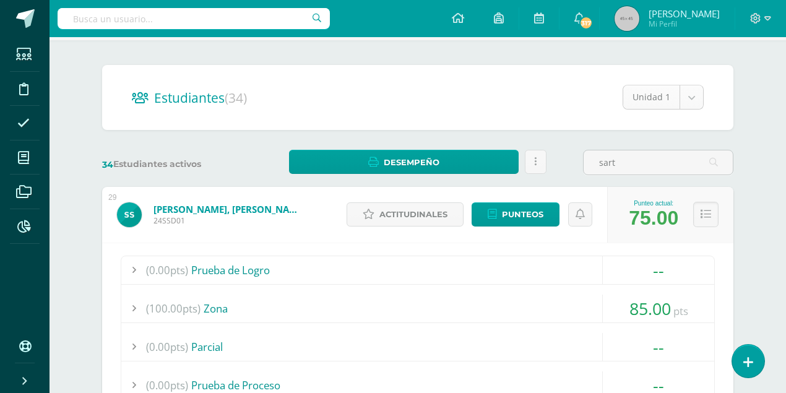
click at [685, 100] on body "Estudiantes Disciplina Asistencia Mis cursos Archivos Reportes Soporte Ayuda Re…" at bounding box center [393, 330] width 786 height 825
select select "/dashboard/teacher/section/4034/students/?unit=150140"
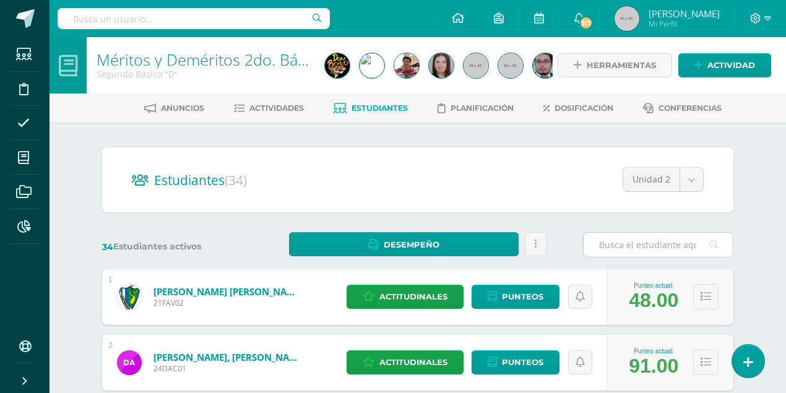
click at [602, 247] on input "text" at bounding box center [657, 245] width 149 height 24
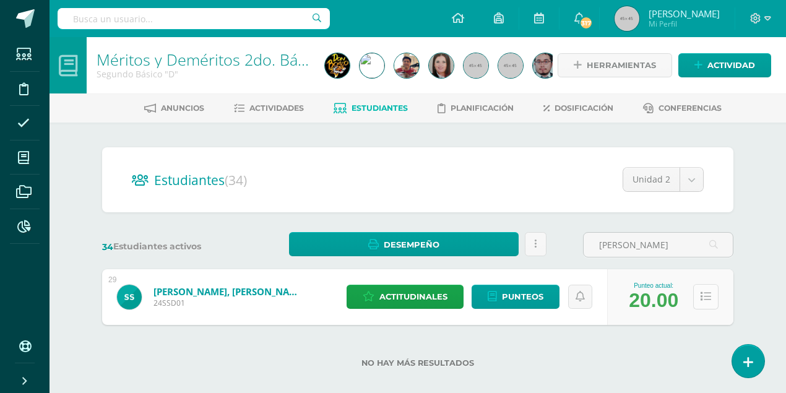
type input "[PERSON_NAME]"
click at [707, 293] on icon at bounding box center [705, 296] width 11 height 11
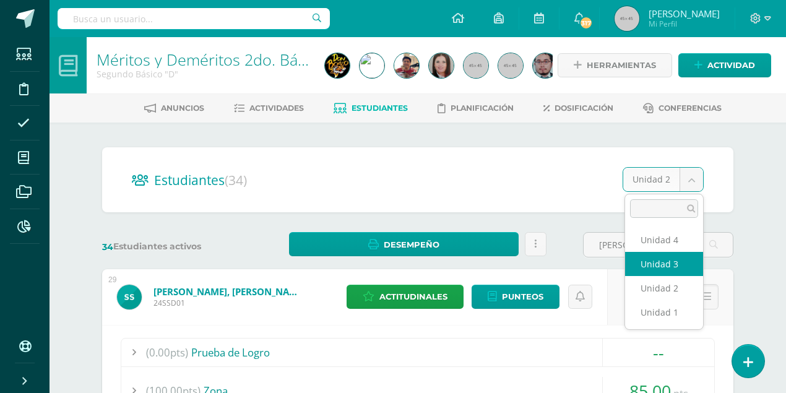
select select "/dashboard/teacher/section/4034/students/?unit=150141"
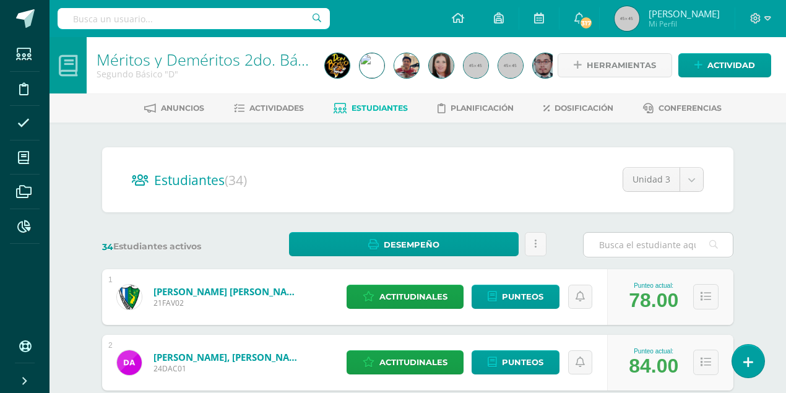
click at [605, 245] on input "text" at bounding box center [657, 245] width 149 height 24
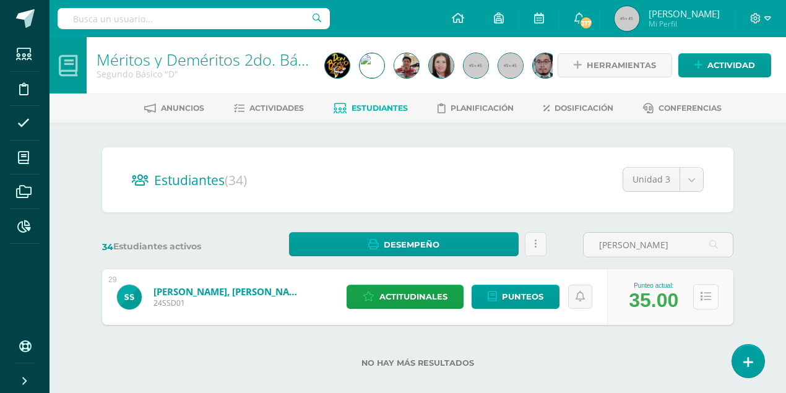
type input "[PERSON_NAME]"
click at [705, 299] on icon at bounding box center [705, 296] width 11 height 11
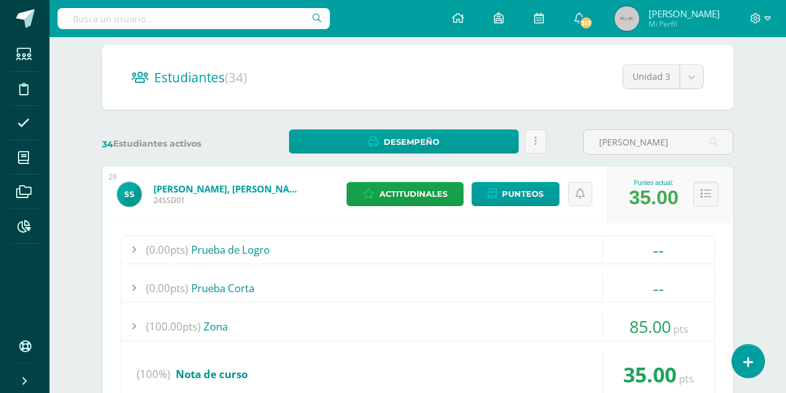
scroll to position [90, 0]
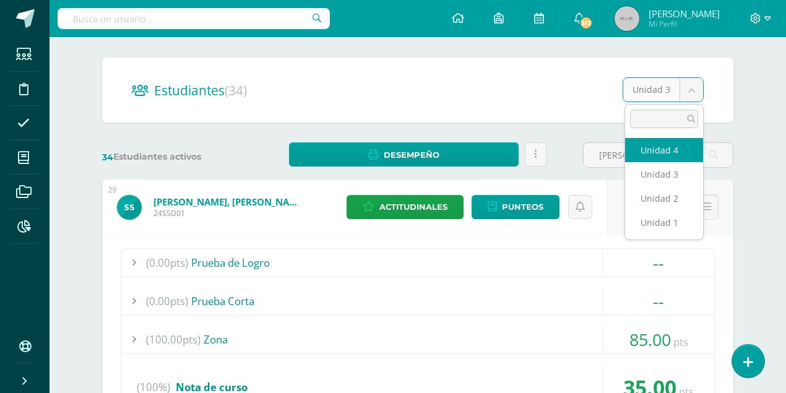
select select "/dashboard/teacher/section/4034/students/?unit=150142"
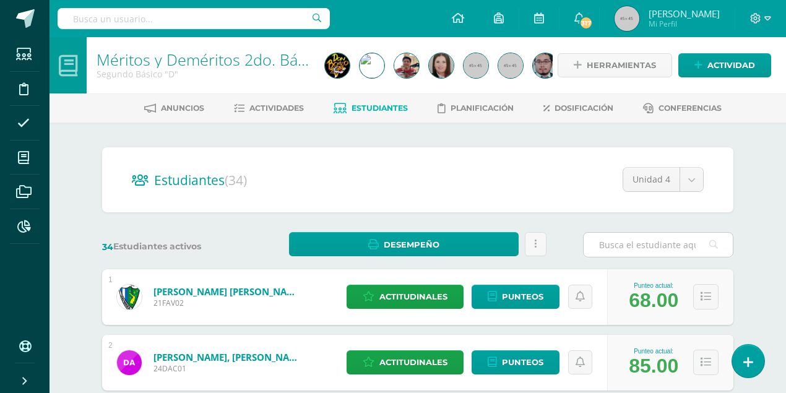
click at [598, 246] on input "text" at bounding box center [657, 245] width 149 height 24
type input "[PERSON_NAME]"
drag, startPoint x: 632, startPoint y: 246, endPoint x: 585, endPoint y: 246, distance: 47.0
click at [585, 246] on input "[PERSON_NAME]" at bounding box center [657, 245] width 149 height 24
type input "[PERSON_NAME]"
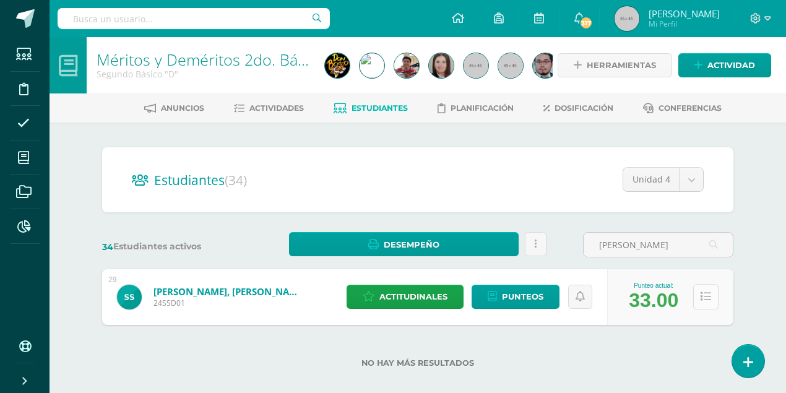
click at [698, 297] on button at bounding box center [705, 296] width 25 height 25
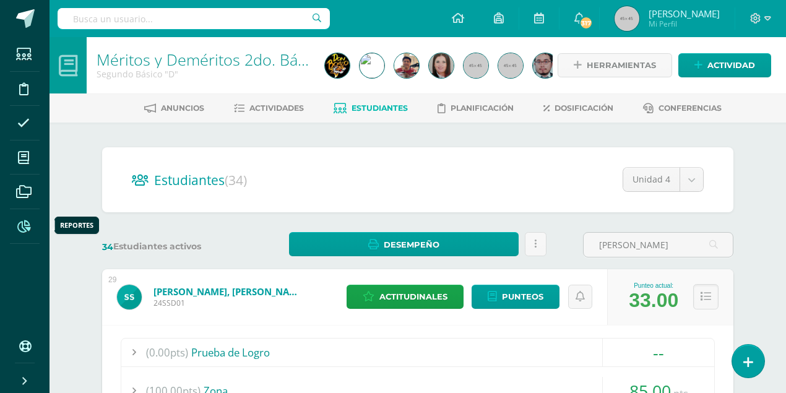
click at [21, 225] on icon at bounding box center [23, 226] width 13 height 12
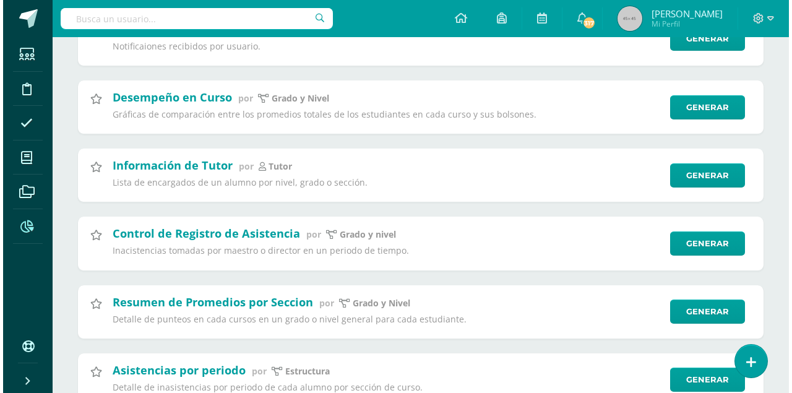
scroll to position [453, 0]
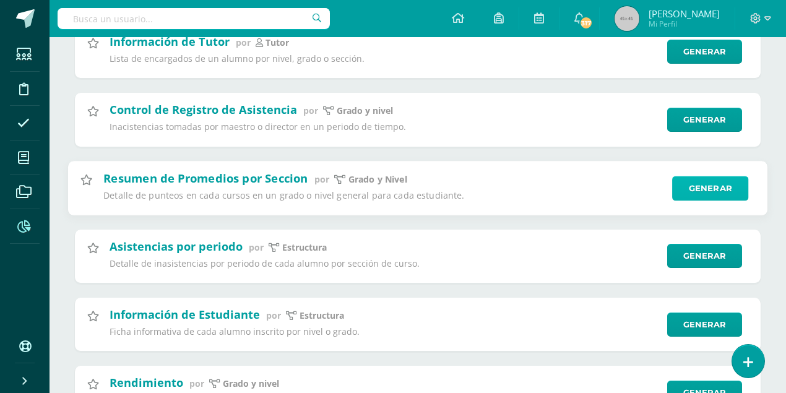
click at [721, 189] on link "Generar" at bounding box center [710, 188] width 76 height 25
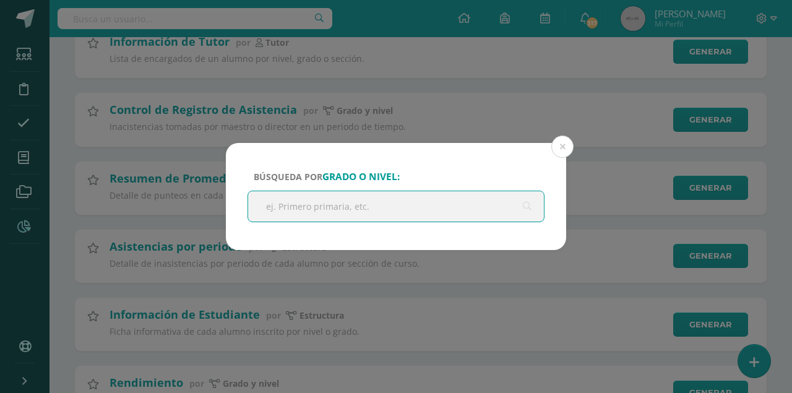
click at [281, 209] on input "text" at bounding box center [396, 206] width 296 height 30
type input "segundo basico"
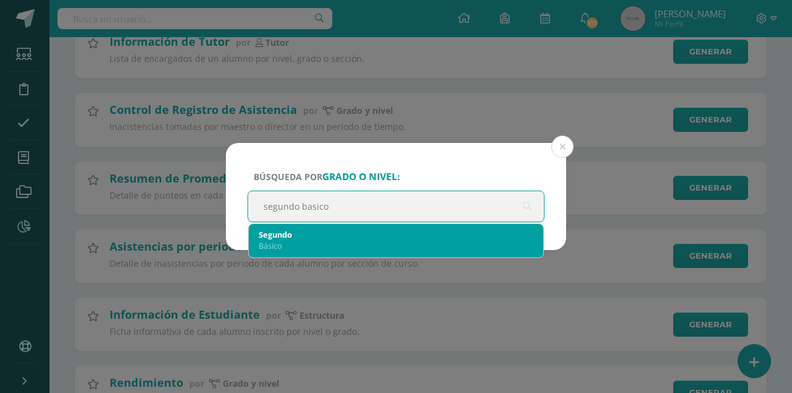
click at [277, 233] on div "Segundo" at bounding box center [396, 234] width 275 height 11
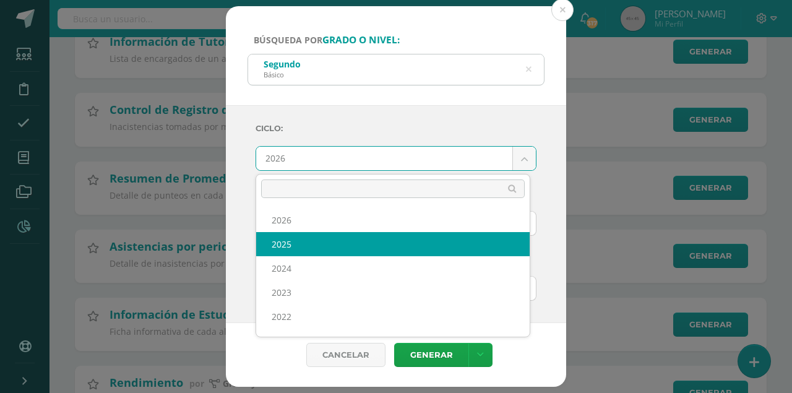
select select "7"
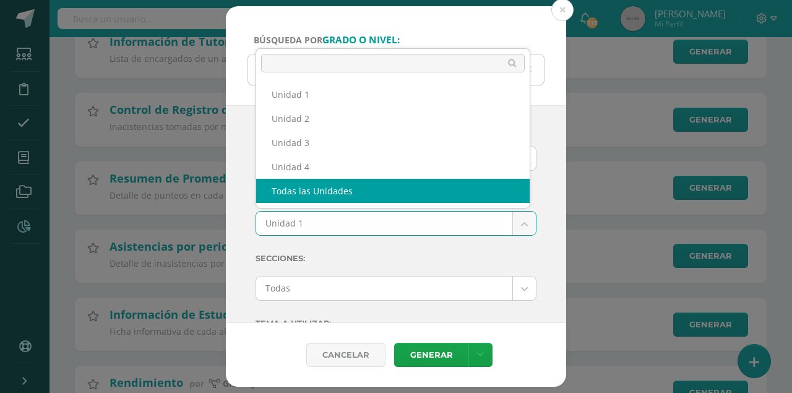
select select "all_units"
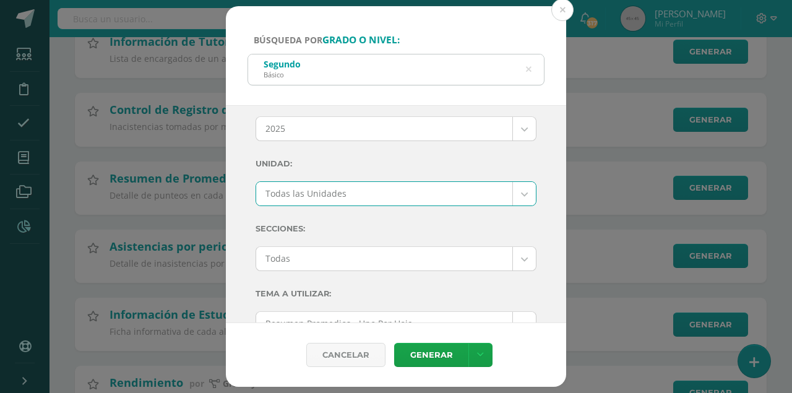
scroll to position [41, 0]
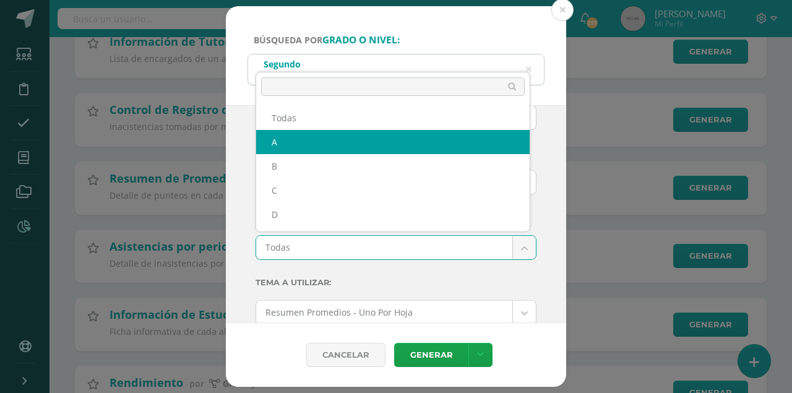
select select "A"
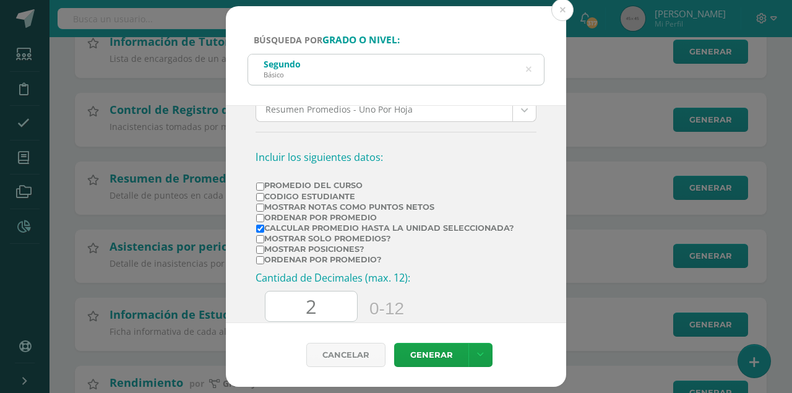
scroll to position [247, 0]
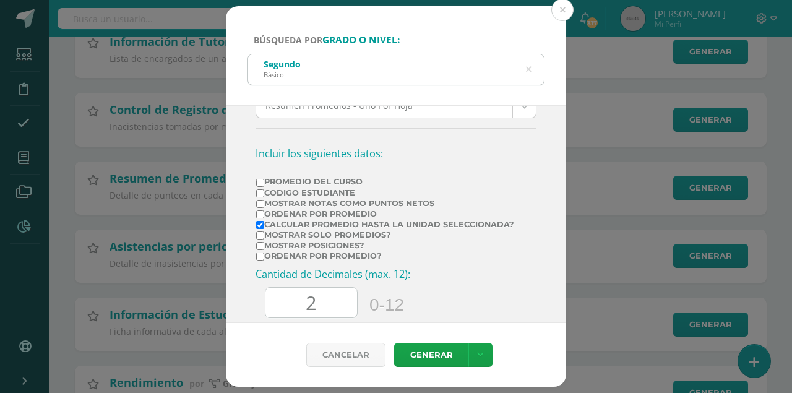
click at [257, 201] on input "Mostrar Notas Como Puntos Netos" at bounding box center [260, 204] width 8 height 8
checkbox input "true"
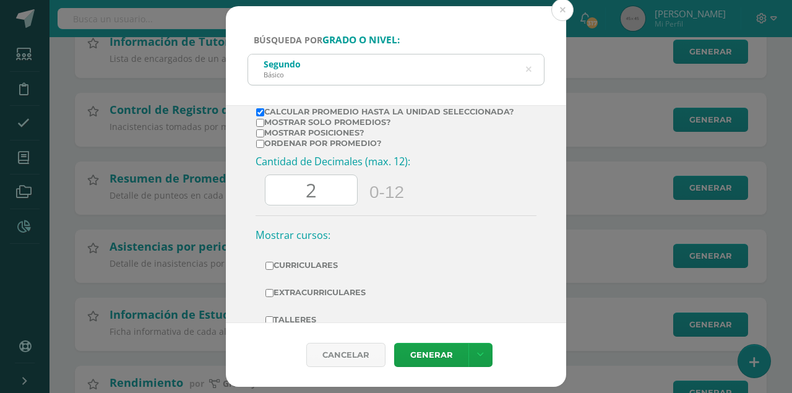
scroll to position [393, 0]
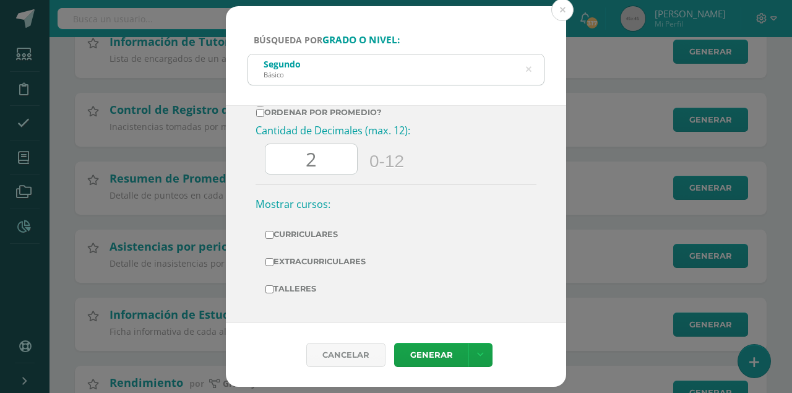
click at [269, 234] on input "Curriculares" at bounding box center [269, 235] width 8 height 8
checkbox input "true"
click at [270, 267] on label "Extracurriculares" at bounding box center [395, 261] width 261 height 17
click at [270, 266] on input "Extracurriculares" at bounding box center [269, 262] width 8 height 8
checkbox input "true"
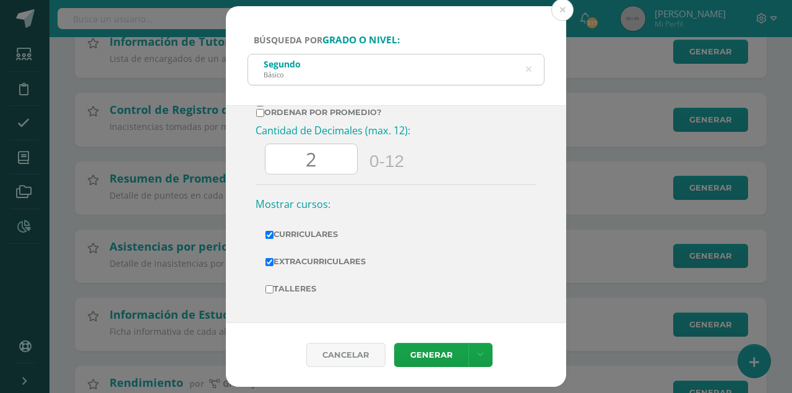
click at [270, 288] on input "Talleres" at bounding box center [269, 289] width 8 height 8
checkbox input "true"
click at [424, 350] on link "Generar" at bounding box center [431, 355] width 74 height 24
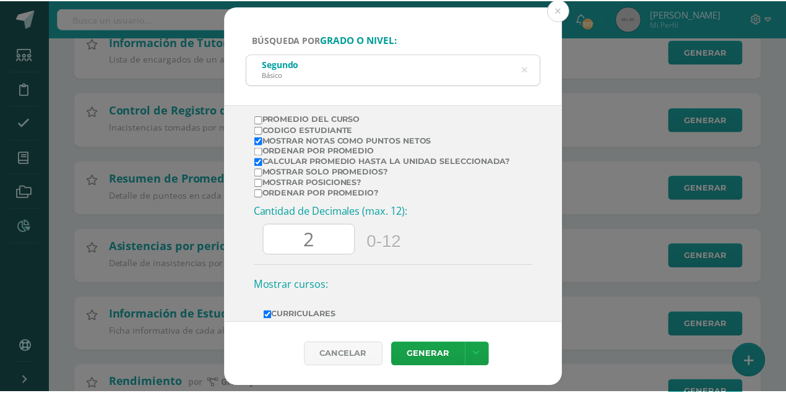
scroll to position [187, 0]
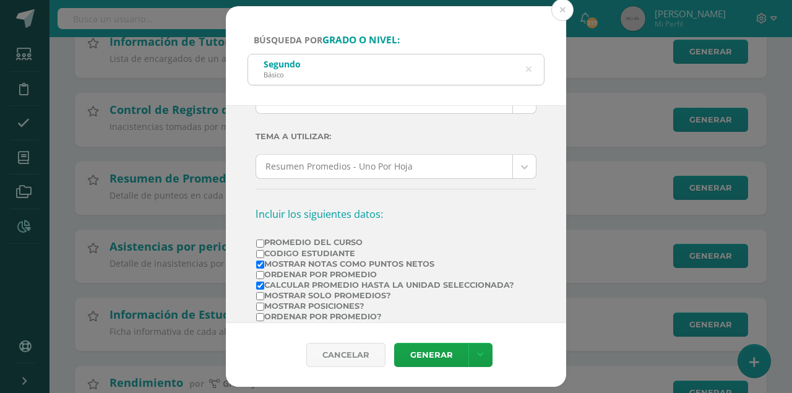
click at [260, 263] on input "Mostrar Notas Como Puntos Netos" at bounding box center [260, 264] width 8 height 8
checkbox input "false"
click at [436, 356] on link "Generar" at bounding box center [431, 355] width 74 height 24
drag, startPoint x: 564, startPoint y: 8, endPoint x: 561, endPoint y: 19, distance: 11.0
click at [562, 10] on button at bounding box center [562, 10] width 22 height 22
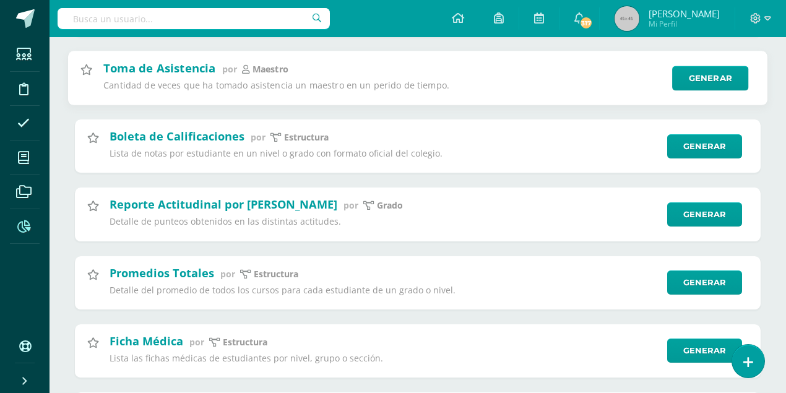
scroll to position [1072, 0]
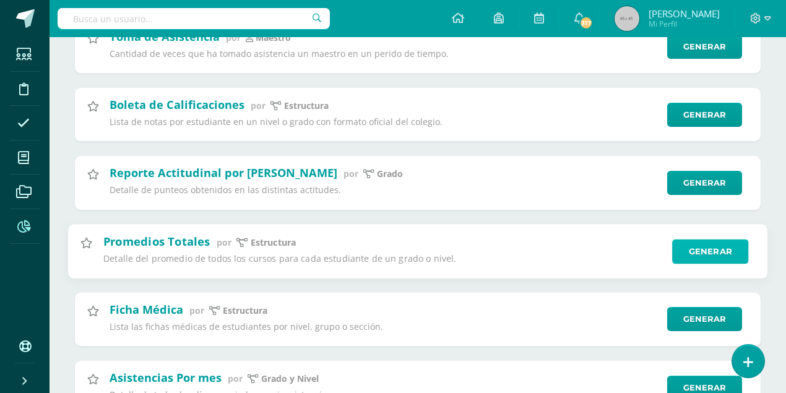
click at [716, 252] on link "Generar" at bounding box center [710, 251] width 76 height 25
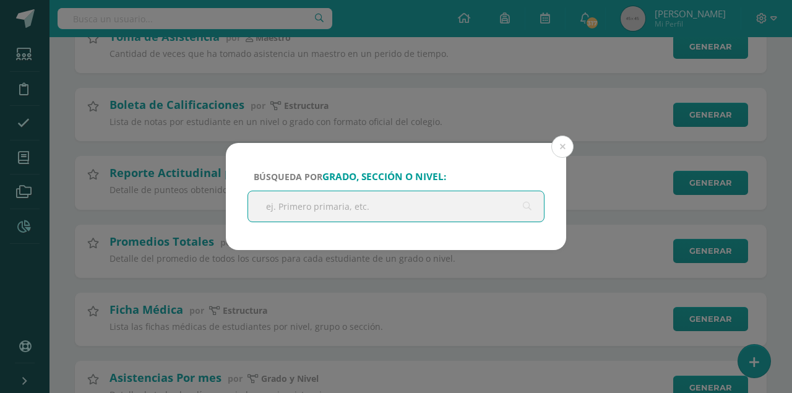
drag, startPoint x: 284, startPoint y: 207, endPoint x: 292, endPoint y: 206, distance: 8.1
click at [285, 208] on input "text" at bounding box center [396, 206] width 296 height 30
type input "segundo basico"
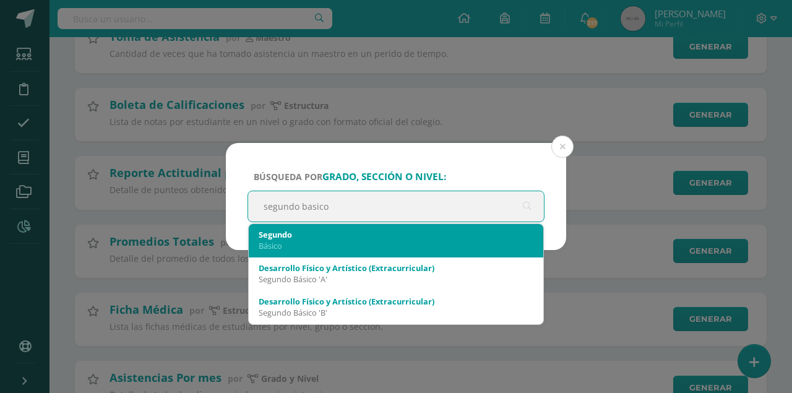
click at [283, 243] on div "Básico" at bounding box center [396, 245] width 275 height 11
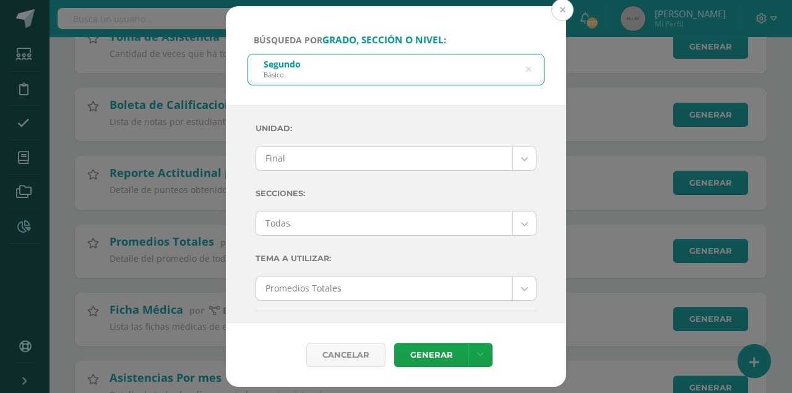
click at [556, 14] on button at bounding box center [562, 10] width 22 height 22
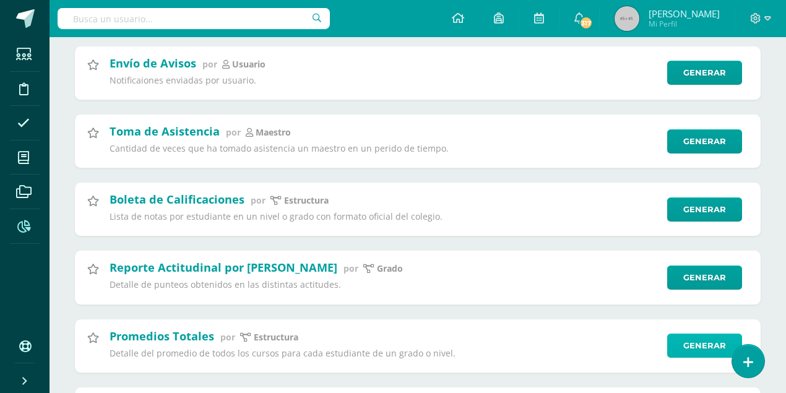
scroll to position [907, 0]
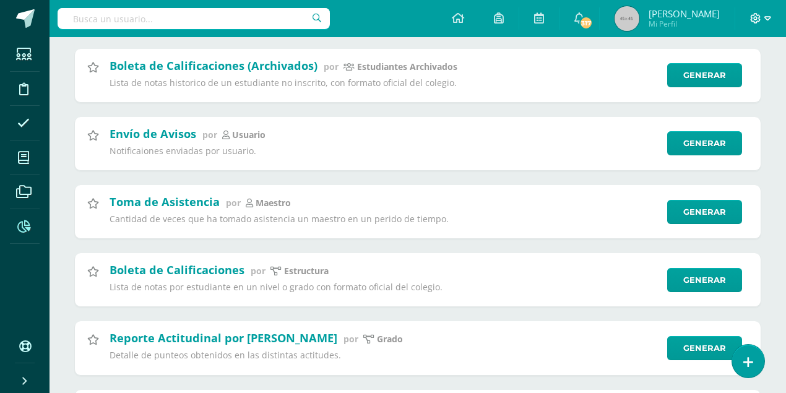
click at [762, 17] on span at bounding box center [760, 19] width 21 height 14
click at [705, 85] on span "Cerrar sesión" at bounding box center [728, 85] width 56 height 12
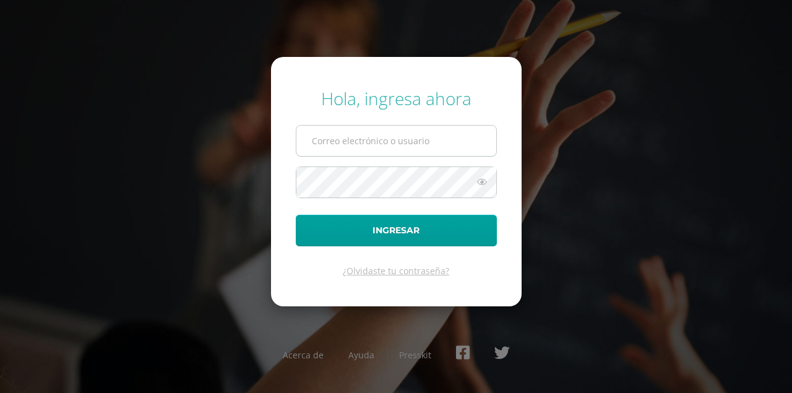
click at [349, 145] on input "text" at bounding box center [396, 141] width 200 height 30
type input "[EMAIL_ADDRESS][DOMAIN_NAME]"
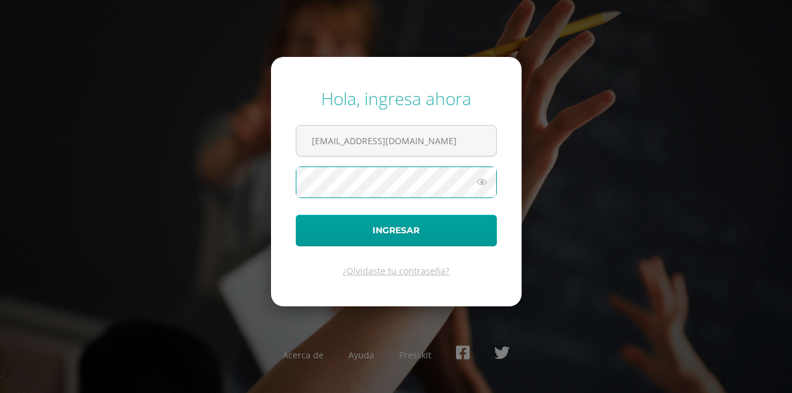
click at [296, 215] on button "Ingresar" at bounding box center [396, 231] width 201 height 32
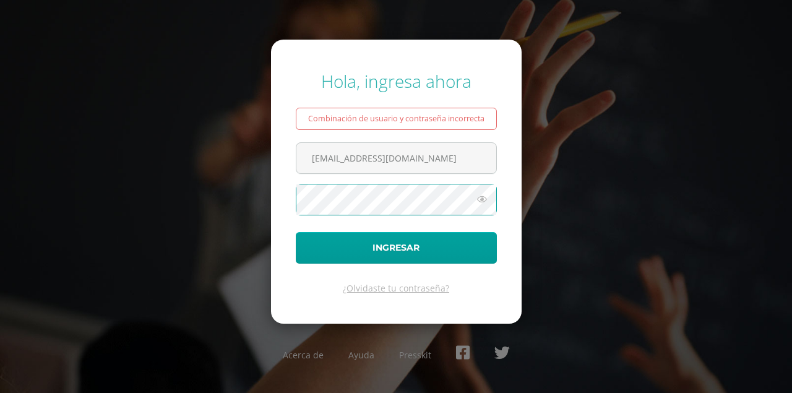
click at [296, 232] on button "Ingresar" at bounding box center [396, 248] width 201 height 32
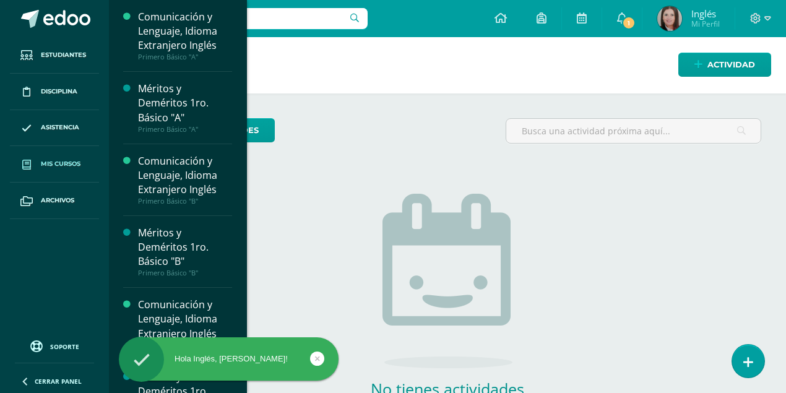
click at [60, 163] on span "Mis cursos" at bounding box center [61, 164] width 40 height 10
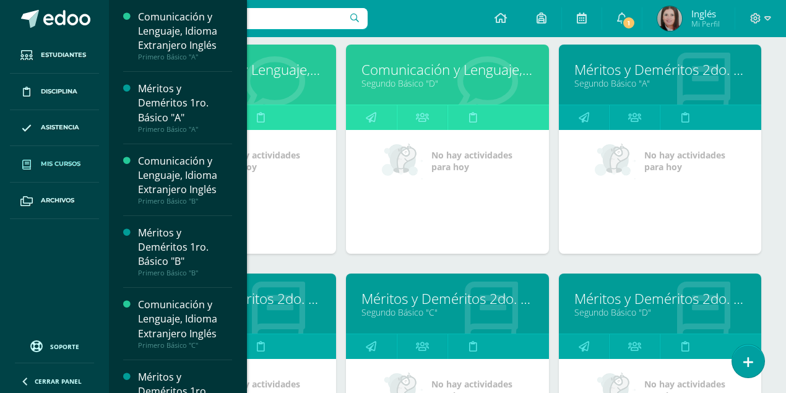
scroll to position [990, 0]
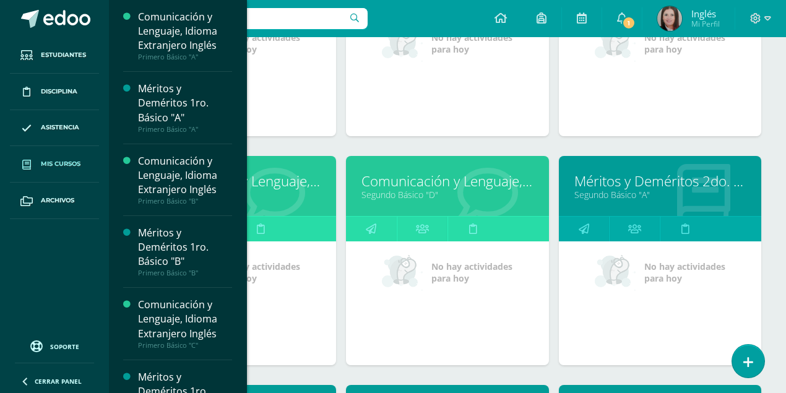
click at [277, 176] on link "Comunicación y Lenguaje, Idioma Extranjero Inglés" at bounding box center [234, 180] width 171 height 19
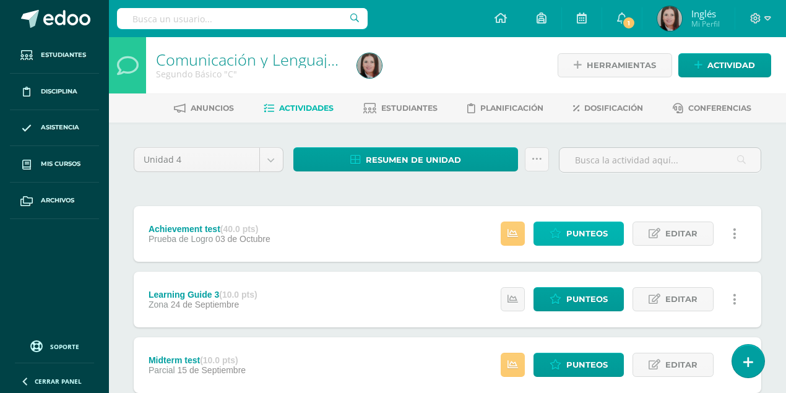
click at [586, 229] on span "Punteos" at bounding box center [586, 233] width 41 height 23
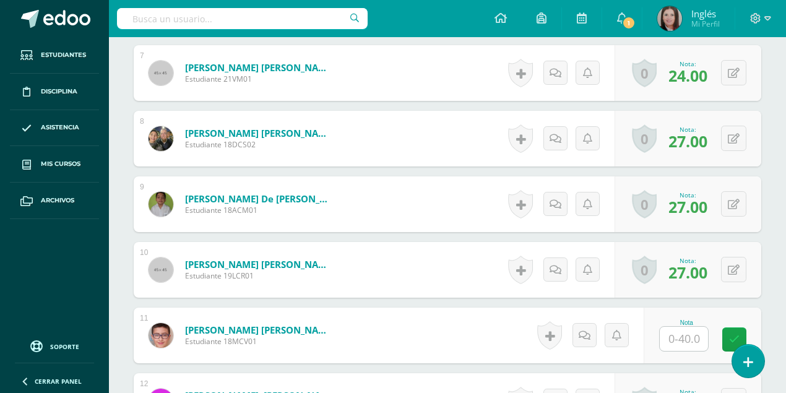
scroll to position [864, 0]
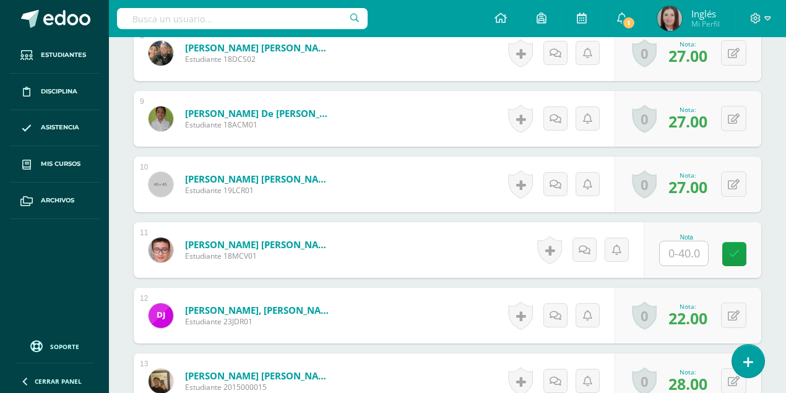
click at [671, 256] on input "text" at bounding box center [684, 253] width 48 height 24
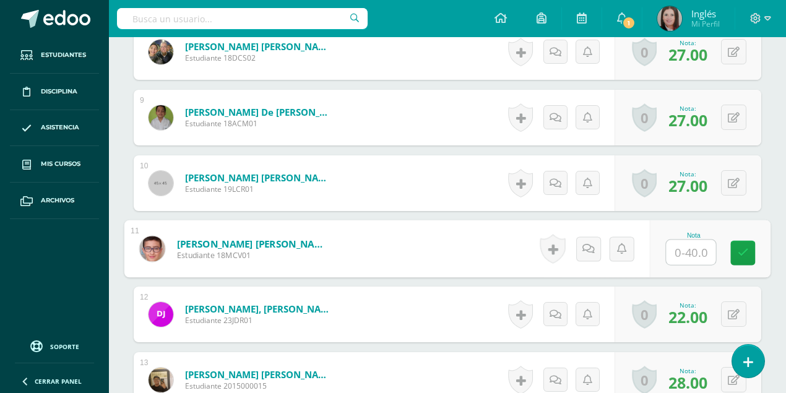
scroll to position [866, 0]
type input "38"
click at [741, 254] on link at bounding box center [742, 252] width 25 height 25
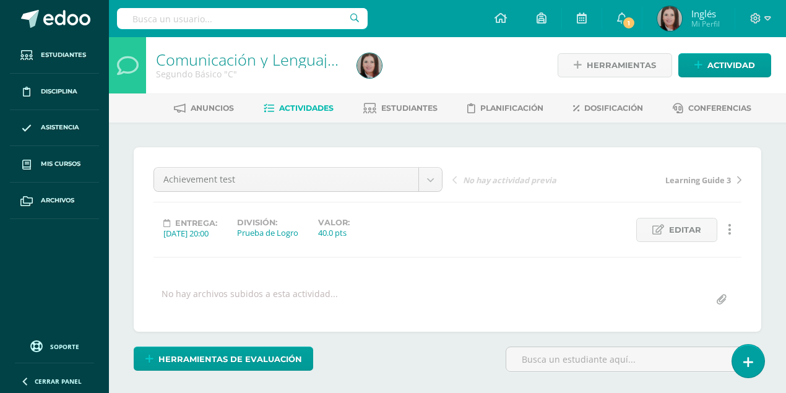
scroll to position [0, 0]
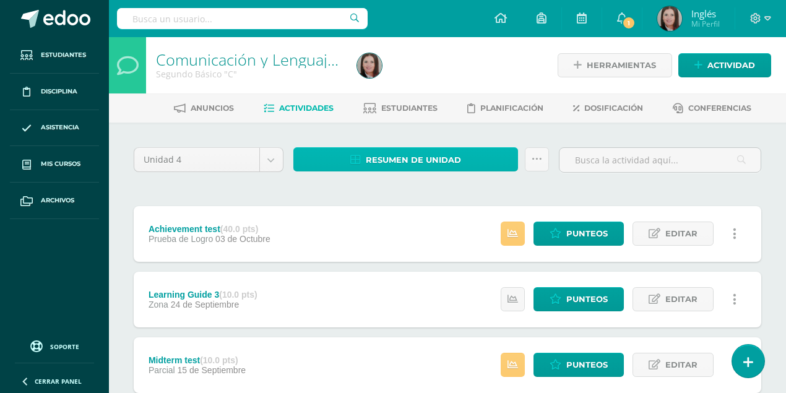
click at [385, 160] on span "Resumen de unidad" at bounding box center [413, 159] width 95 height 23
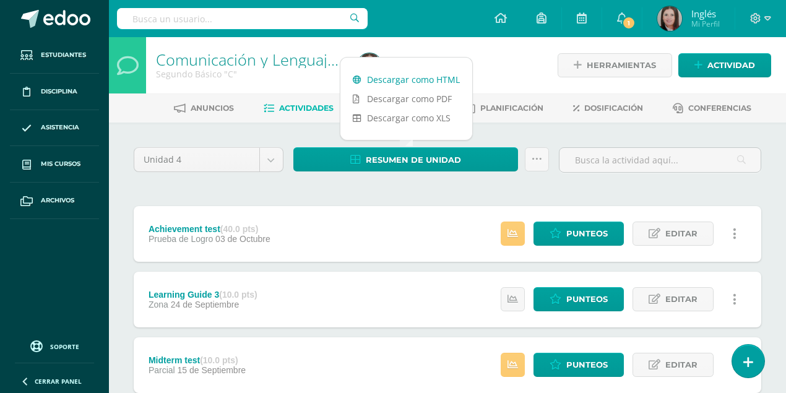
click at [416, 76] on link "Descargar como HTML" at bounding box center [406, 79] width 132 height 19
click at [45, 268] on ul "Estudiantes Disciplina Asistencia Mis cursos Archivos" at bounding box center [54, 184] width 109 height 294
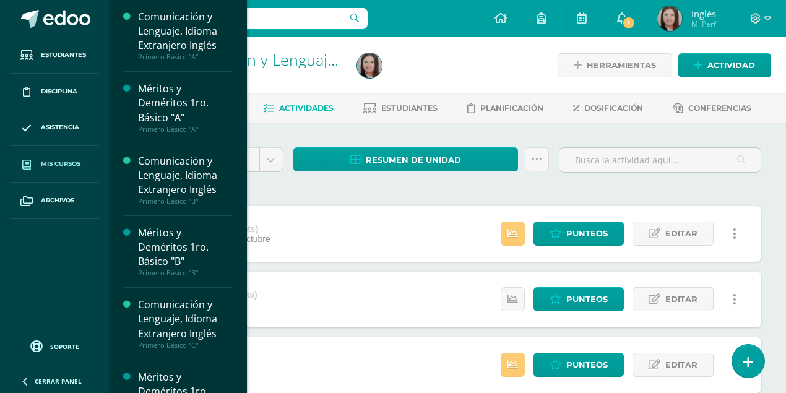
click at [47, 164] on span "Mis cursos" at bounding box center [61, 164] width 40 height 10
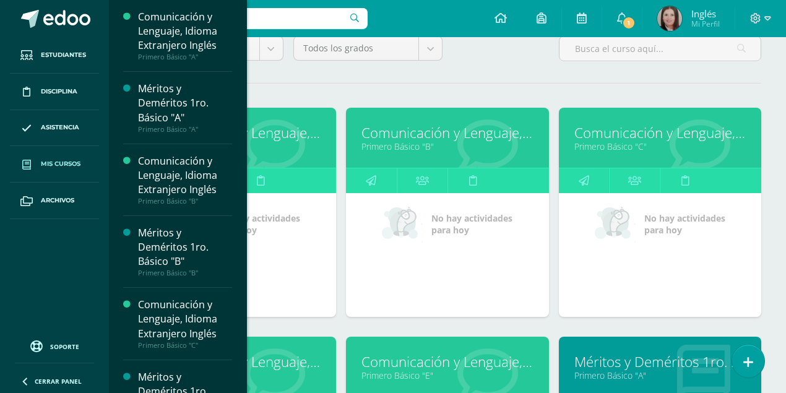
scroll to position [124, 0]
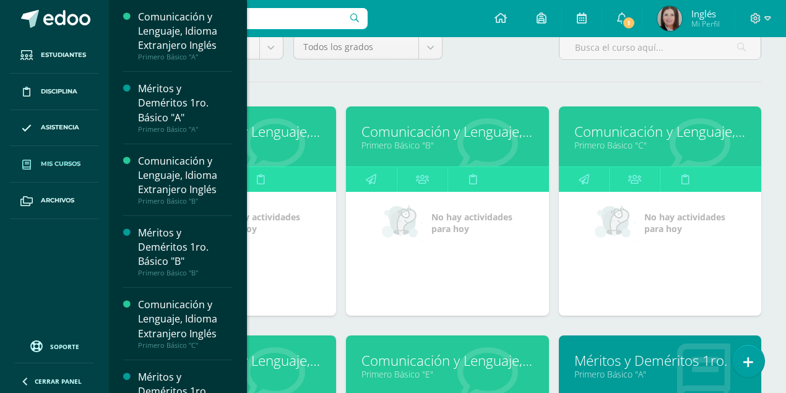
click at [274, 365] on link "Comunicación y Lenguaje, Idioma Extranjero Inglés" at bounding box center [234, 360] width 171 height 19
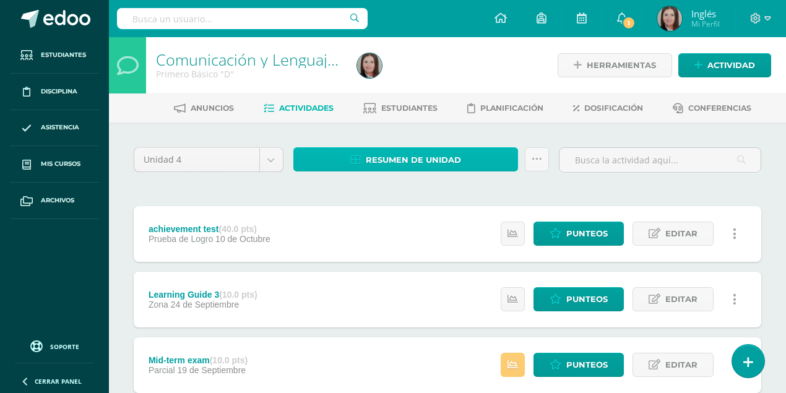
click at [384, 158] on span "Resumen de unidad" at bounding box center [413, 159] width 95 height 23
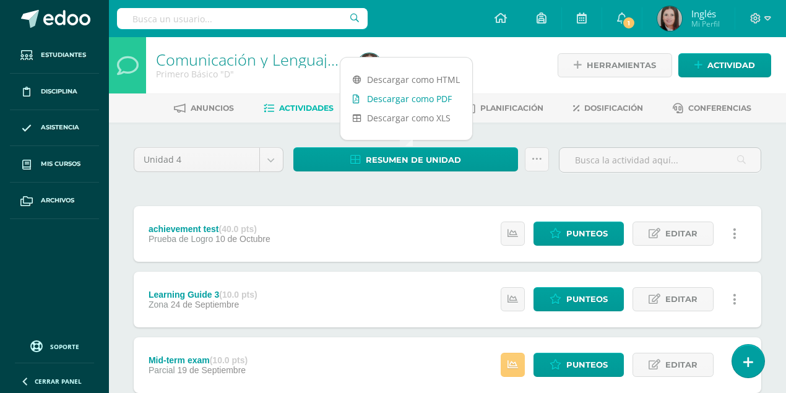
click at [436, 98] on link "Descargar como PDF" at bounding box center [406, 98] width 132 height 19
click at [265, 158] on body "Estudiantes Disciplina Asistencia Mis cursos Archivos Soporte Ayuda Reportar un…" at bounding box center [393, 303] width 786 height 606
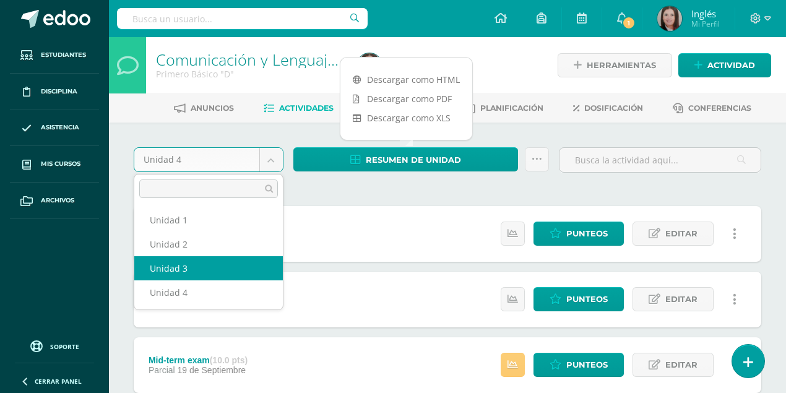
select select "Unidad 3"
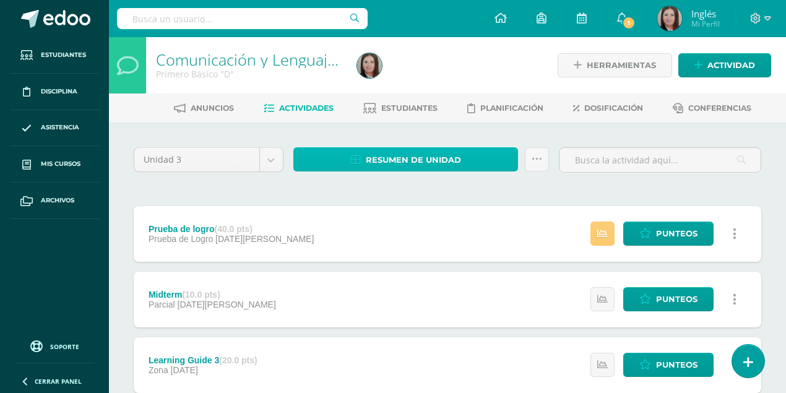
click at [419, 155] on span "Resumen de unidad" at bounding box center [413, 159] width 95 height 23
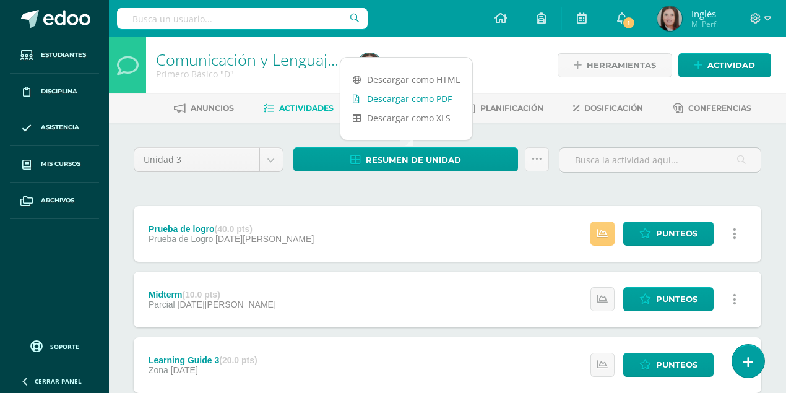
click at [439, 99] on link "Descargar como PDF" at bounding box center [406, 98] width 132 height 19
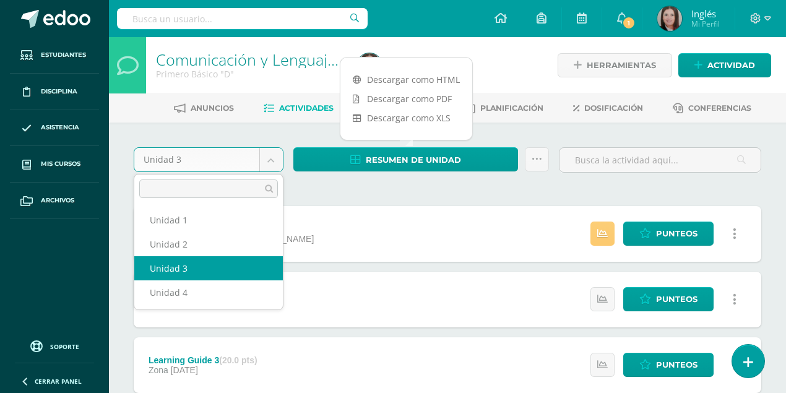
drag, startPoint x: 267, startPoint y: 160, endPoint x: 244, endPoint y: 184, distance: 33.3
click at [265, 160] on body "Estudiantes Disciplina Asistencia Mis cursos Archivos Soporte Ayuda Reportar un…" at bounding box center [393, 303] width 786 height 606
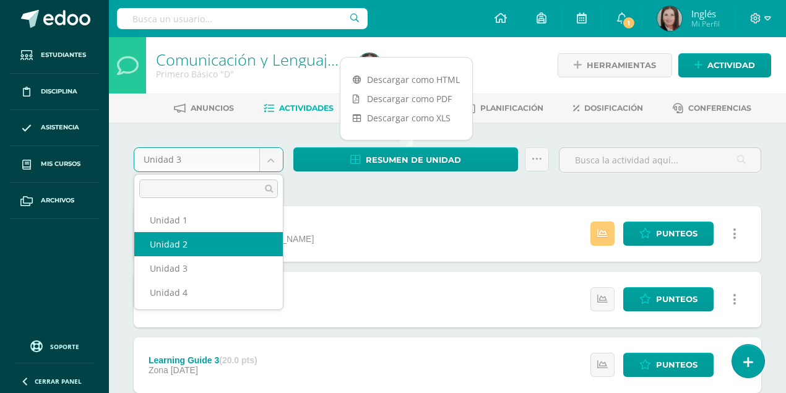
select select "Unidad 2"
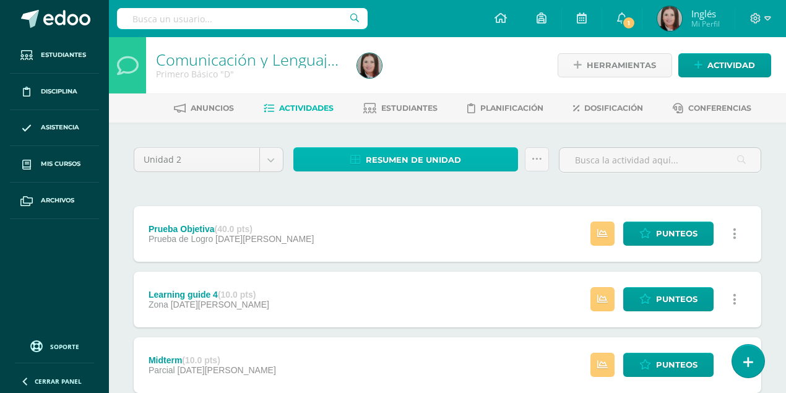
click at [420, 158] on span "Resumen de unidad" at bounding box center [413, 159] width 95 height 23
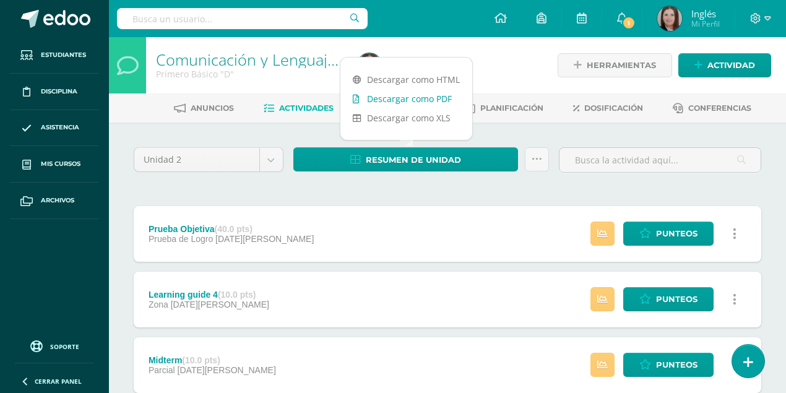
click at [433, 97] on link "Descargar como PDF" at bounding box center [406, 98] width 132 height 19
click at [265, 156] on body "Estudiantes Disciplina Asistencia Mis cursos Archivos Soporte Ayuda Reportar un…" at bounding box center [393, 336] width 786 height 672
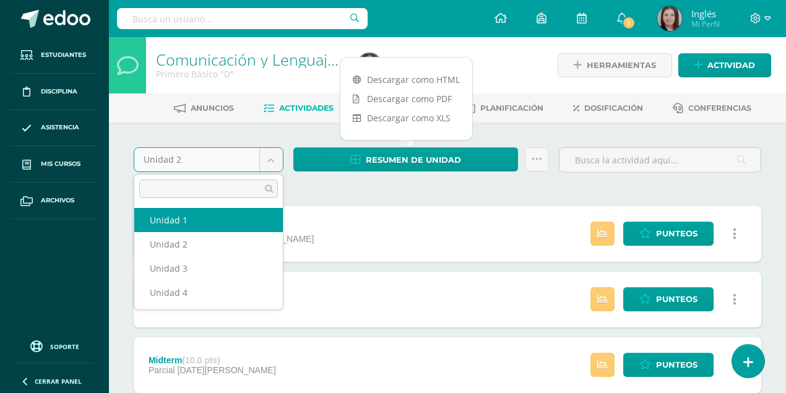
select select "Unidad 1"
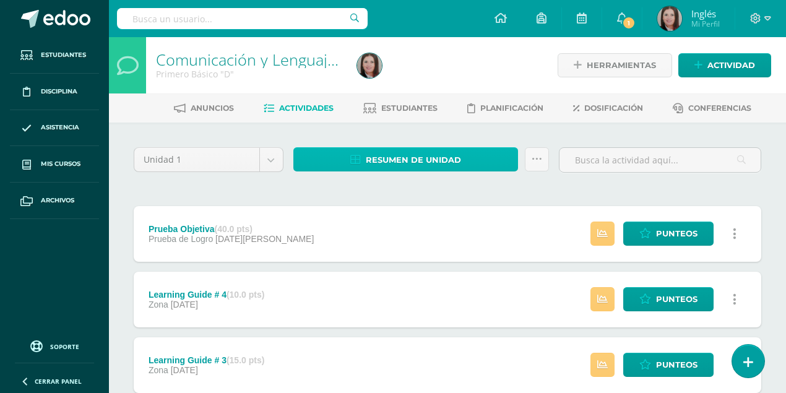
click at [378, 158] on span "Resumen de unidad" at bounding box center [413, 159] width 95 height 23
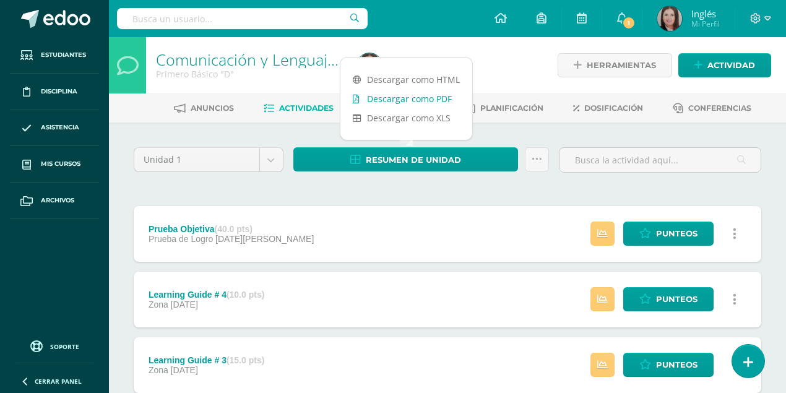
click at [423, 96] on link "Descargar como PDF" at bounding box center [406, 98] width 132 height 19
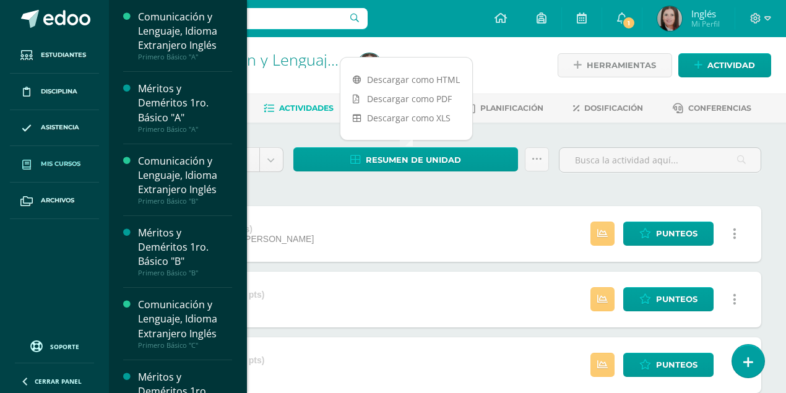
click at [69, 164] on span "Mis cursos" at bounding box center [61, 164] width 40 height 10
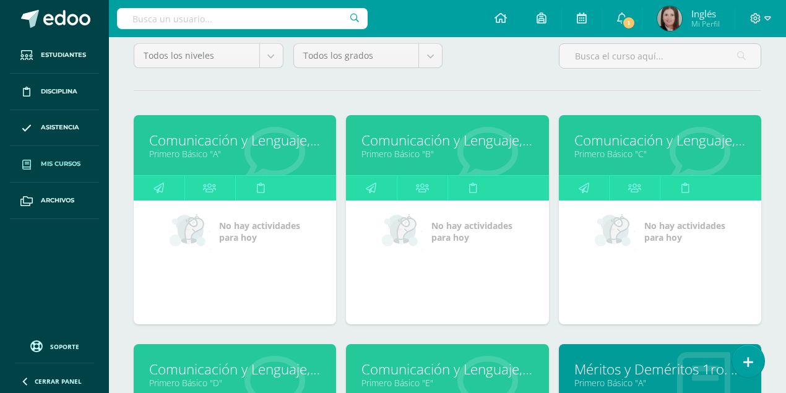
scroll to position [124, 0]
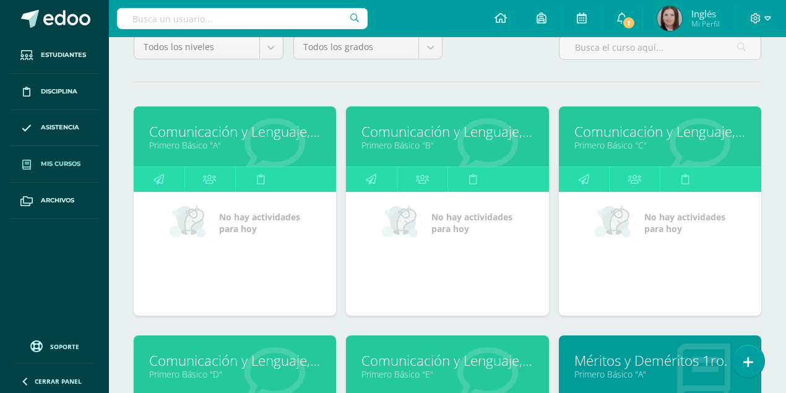
click at [620, 131] on link "Comunicación y Lenguaje, Idioma Extranjero Inglés" at bounding box center [659, 131] width 171 height 19
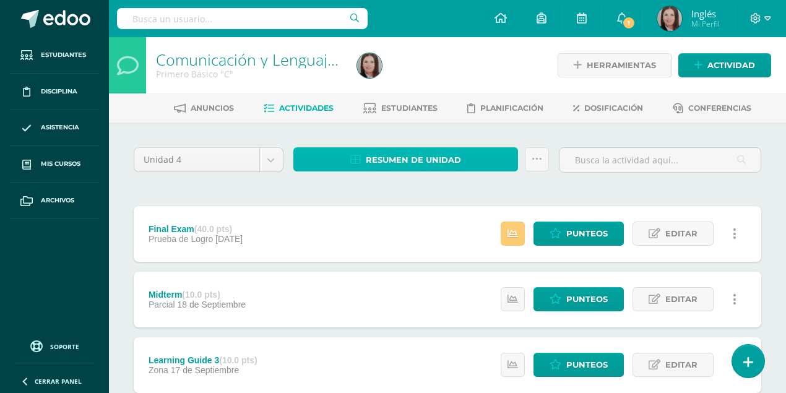
click at [432, 159] on span "Resumen de unidad" at bounding box center [413, 159] width 95 height 23
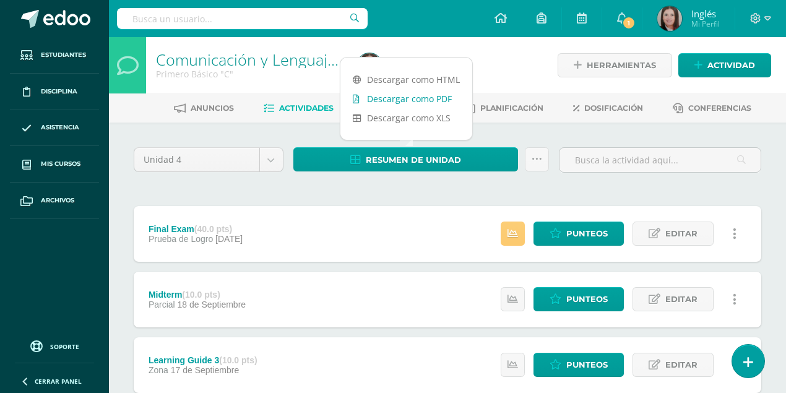
click at [425, 98] on link "Descargar como PDF" at bounding box center [406, 98] width 132 height 19
click at [553, 83] on div at bounding box center [455, 65] width 206 height 56
